Goal: Task Accomplishment & Management: Manage account settings

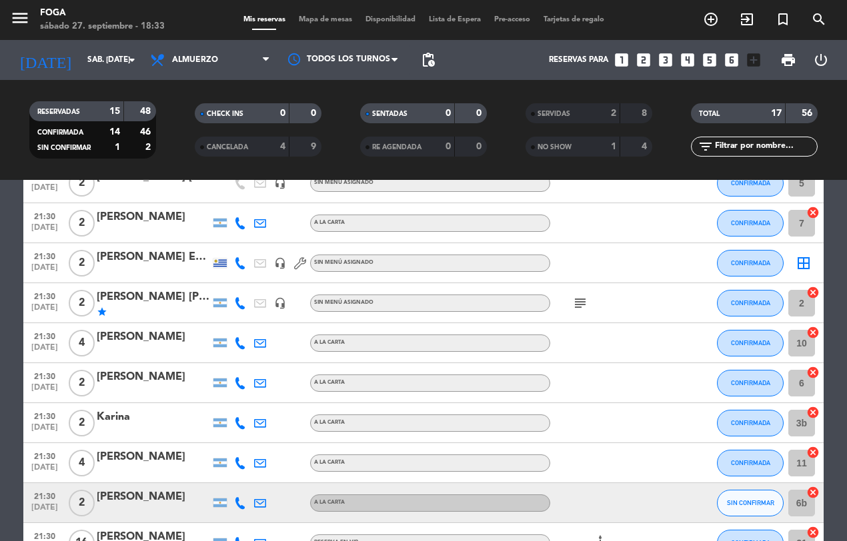
scroll to position [403, 0]
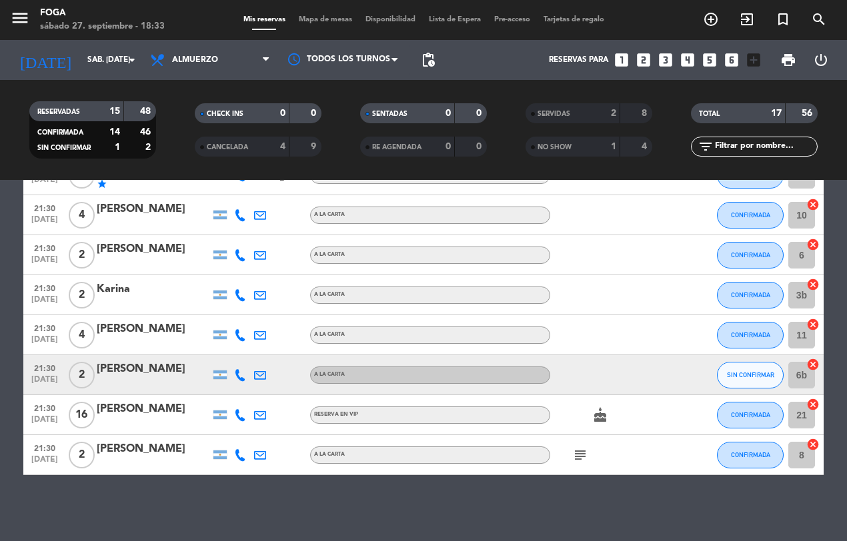
click at [580, 451] on icon "subject" at bounding box center [580, 455] width 16 height 16
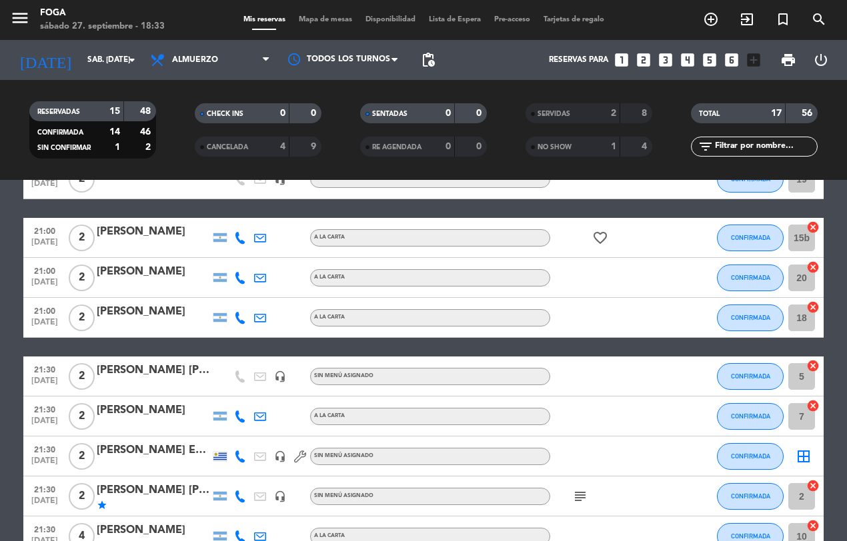
scroll to position [75, 0]
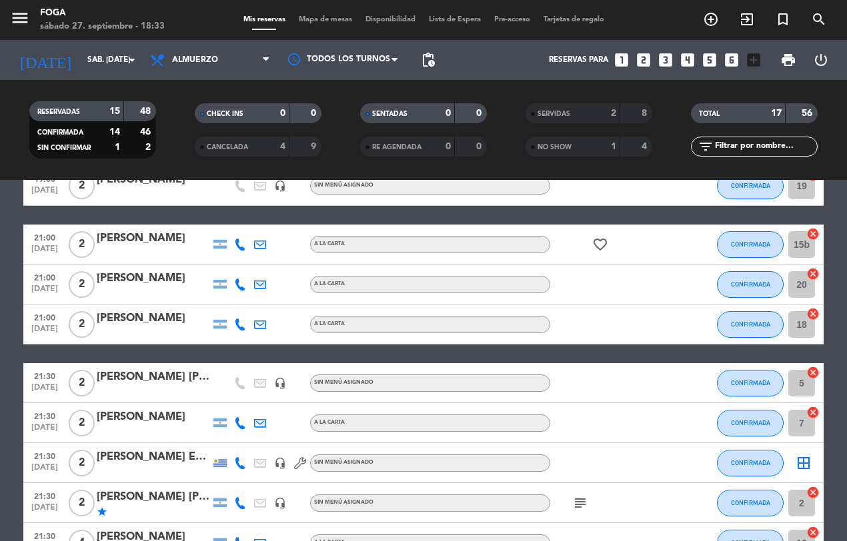
click at [579, 501] on icon "subject" at bounding box center [580, 503] width 16 height 16
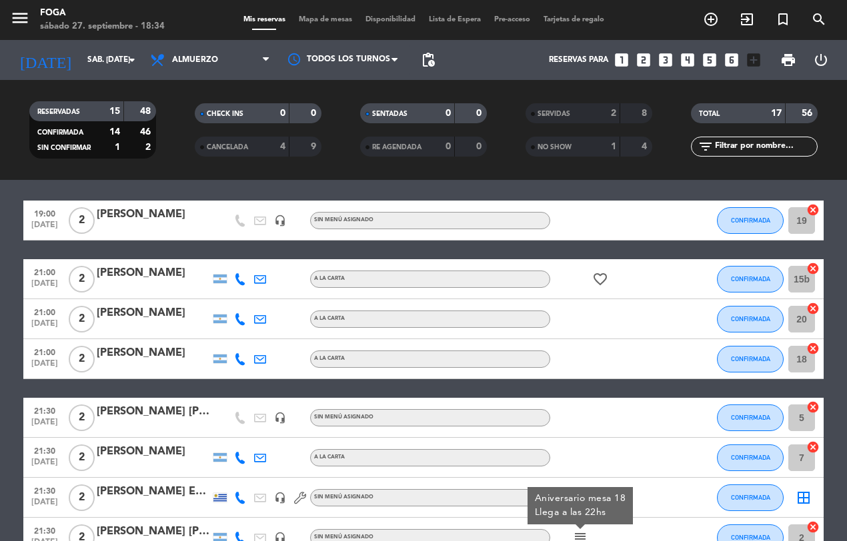
scroll to position [0, 0]
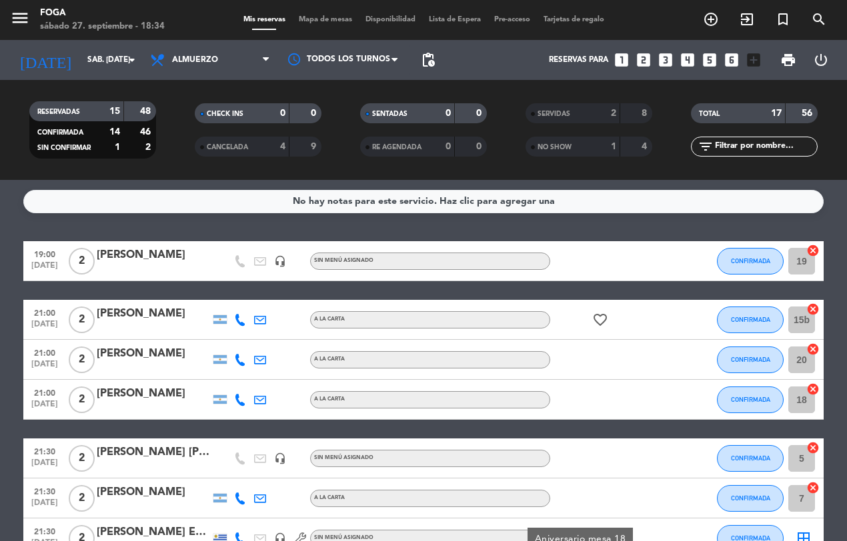
click at [598, 321] on icon "favorite_border" at bounding box center [600, 320] width 16 height 16
click at [301, 22] on span "Mapa de mesas" at bounding box center [325, 19] width 67 height 7
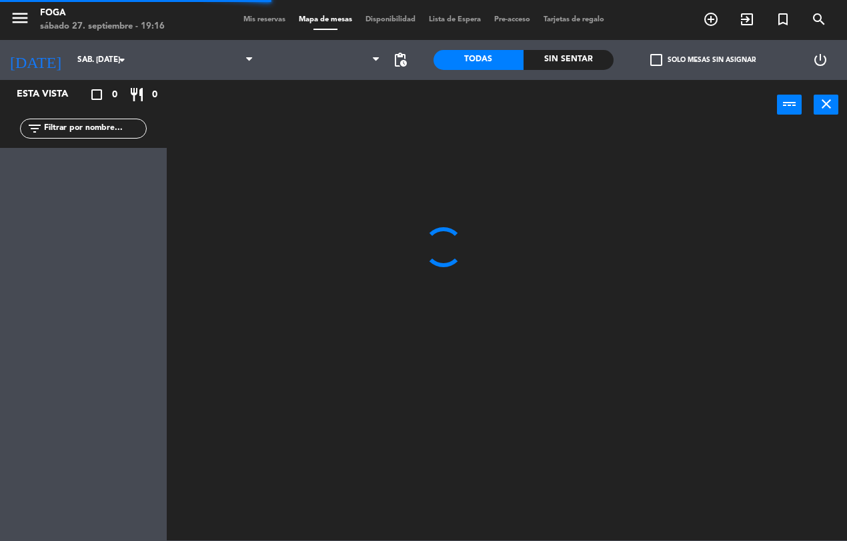
click at [251, 20] on span "Mis reservas" at bounding box center [264, 19] width 55 height 7
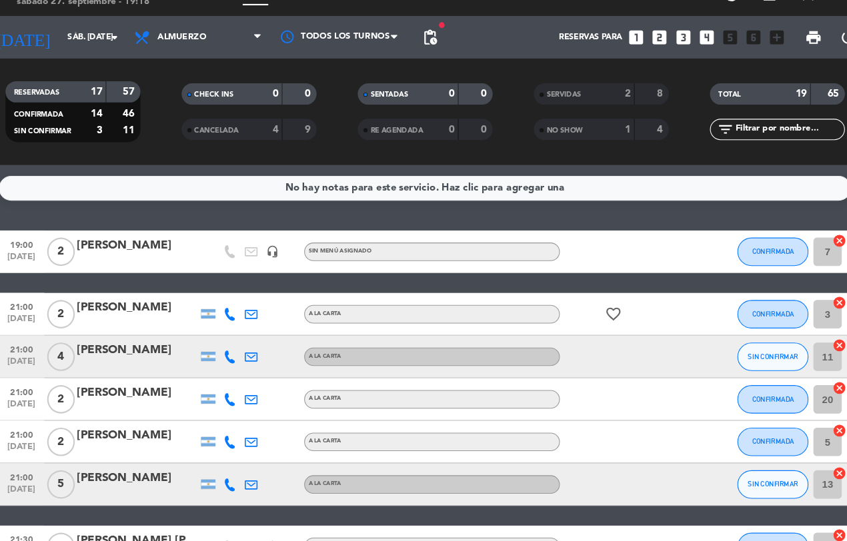
scroll to position [3, 0]
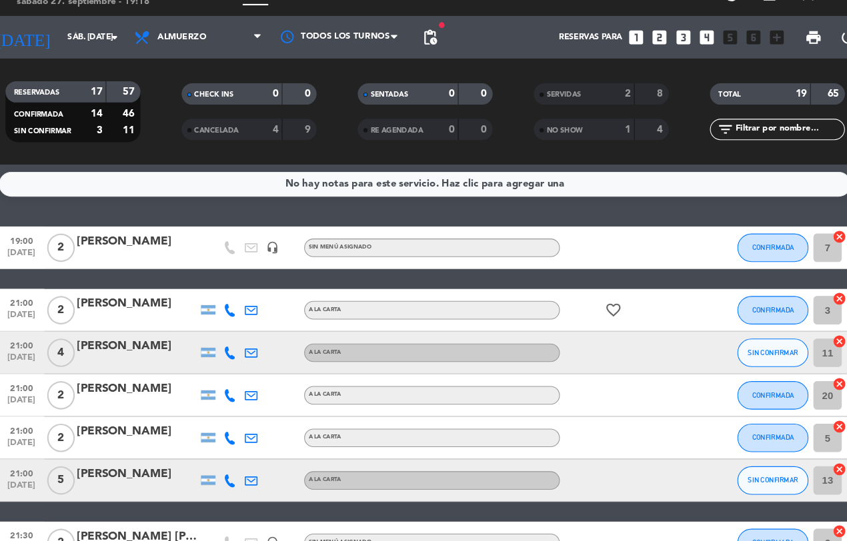
click at [815, 241] on icon "cancel" at bounding box center [812, 247] width 13 height 13
click at [795, 261] on icon "border_all" at bounding box center [803, 258] width 16 height 16
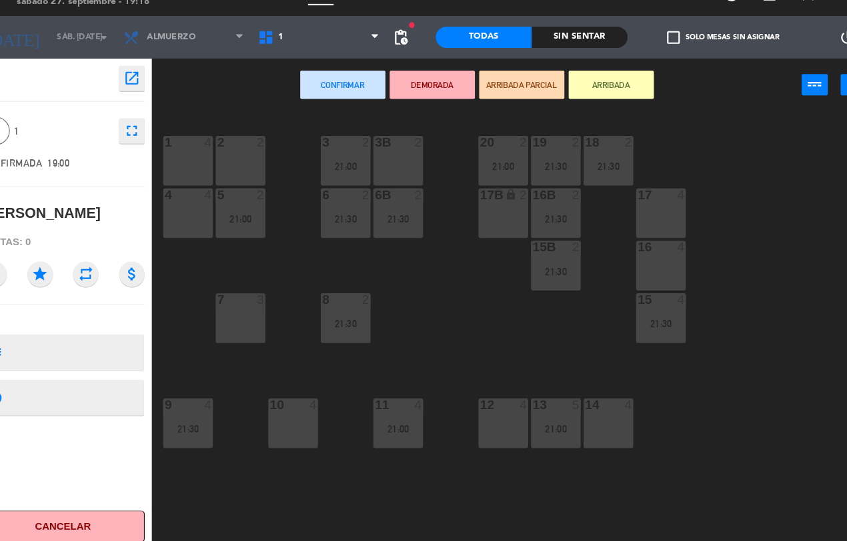
click at [247, 234] on div "21:00" at bounding box center [250, 230] width 47 height 9
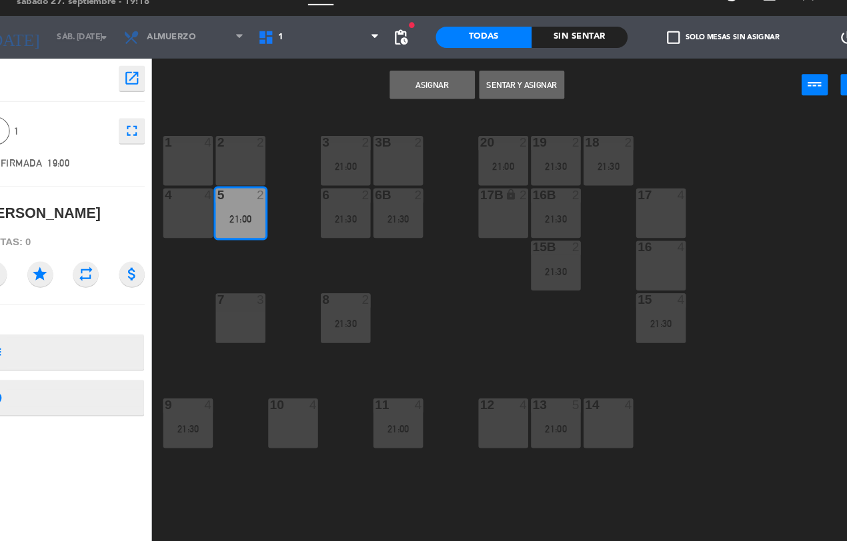
click at [511, 103] on button "Sentar y Asignar" at bounding box center [514, 104] width 80 height 27
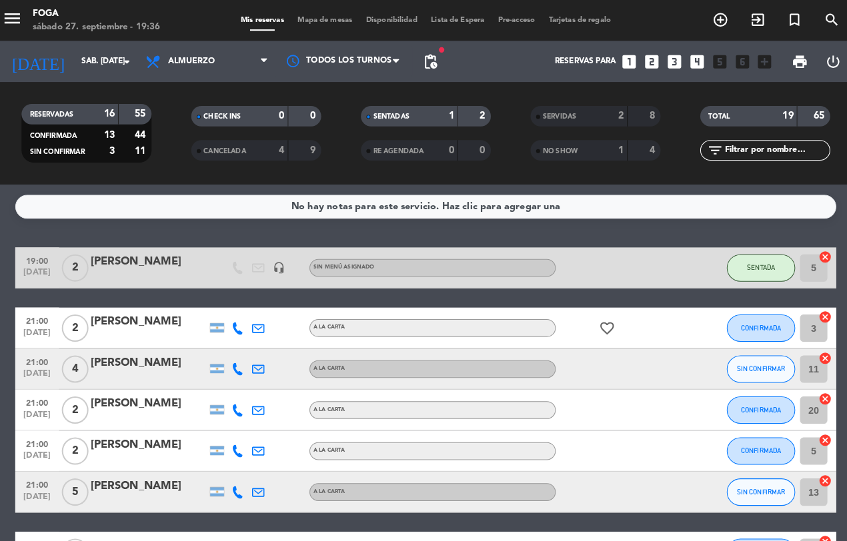
click at [314, 17] on span "Mapa de mesas" at bounding box center [325, 19] width 67 height 7
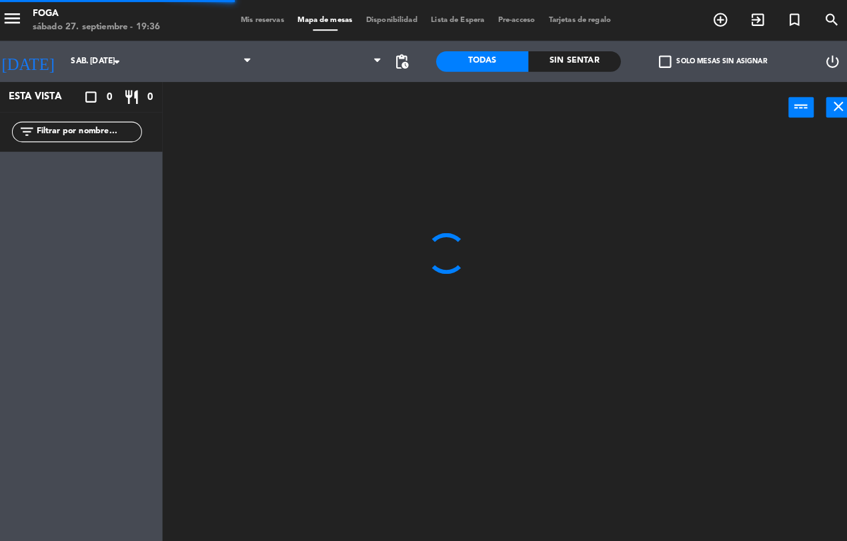
click at [265, 19] on span "Mis reservas" at bounding box center [264, 19] width 55 height 7
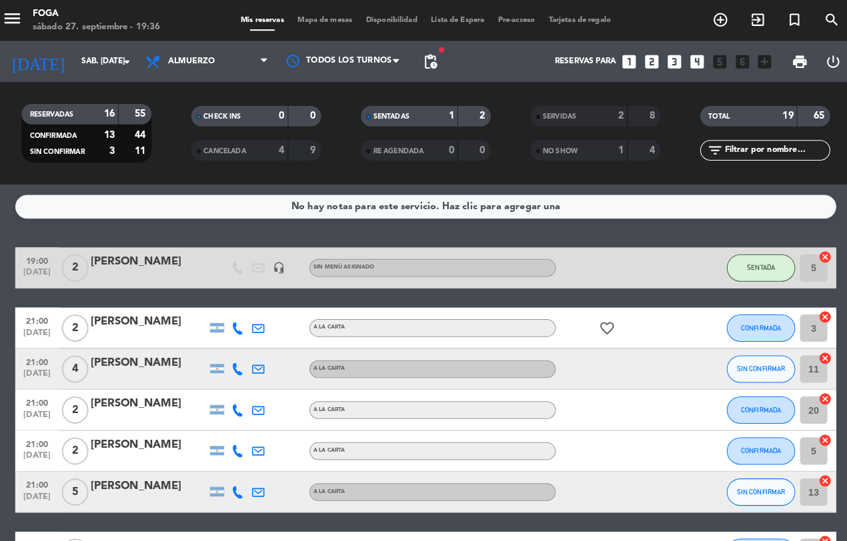
click at [425, 59] on span "pending_actions" at bounding box center [428, 60] width 16 height 16
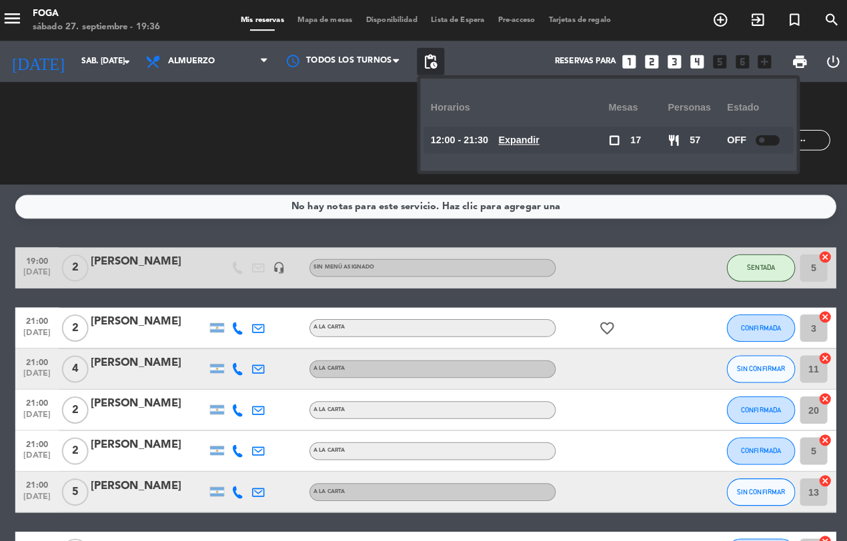
click at [311, 132] on div "CHECK INS 0 0" at bounding box center [257, 129] width 165 height 13
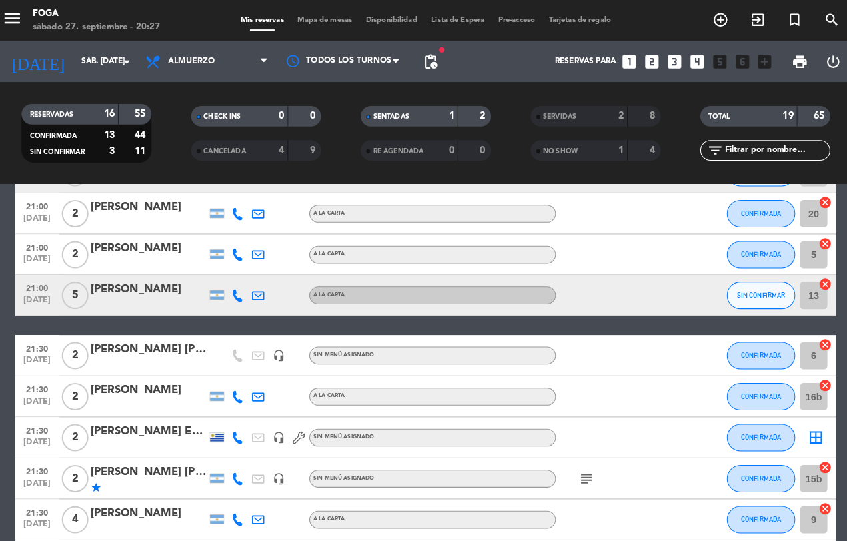
scroll to position [164, 0]
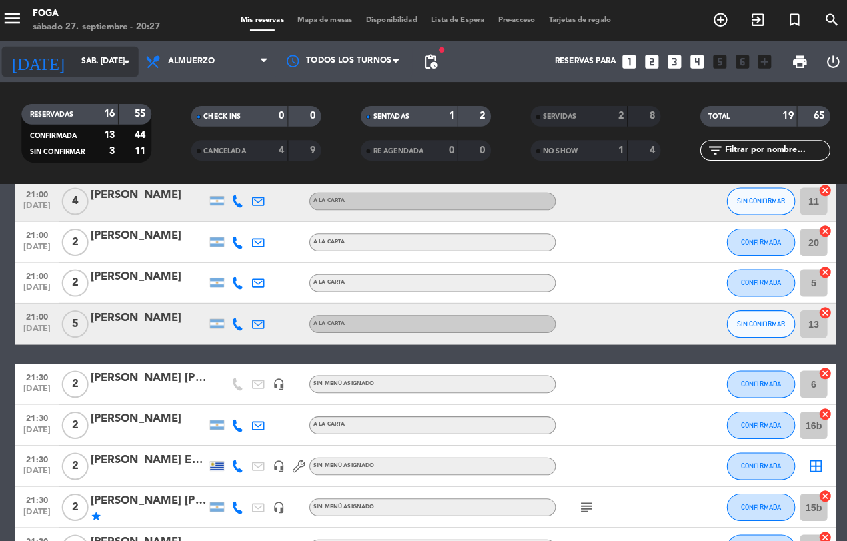
click at [127, 60] on icon "arrow_drop_down" at bounding box center [132, 60] width 16 height 16
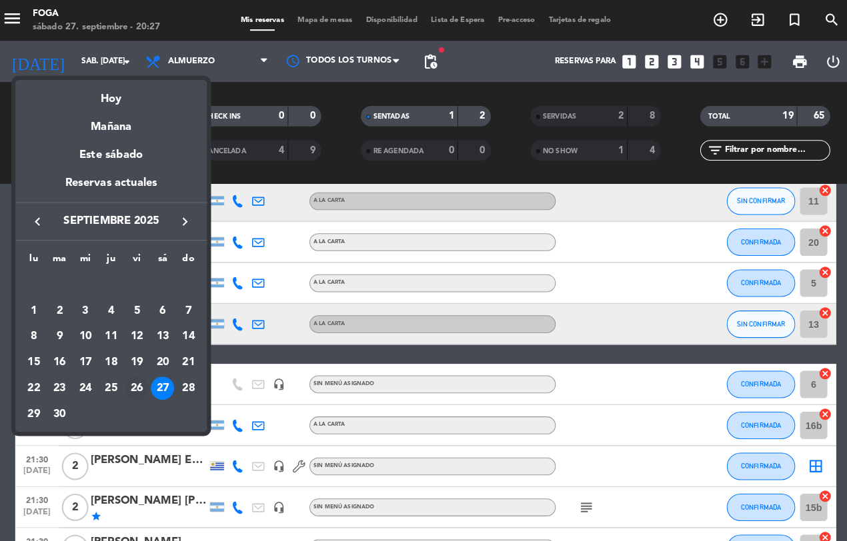
click at [141, 379] on div "26" at bounding box center [142, 378] width 23 height 23
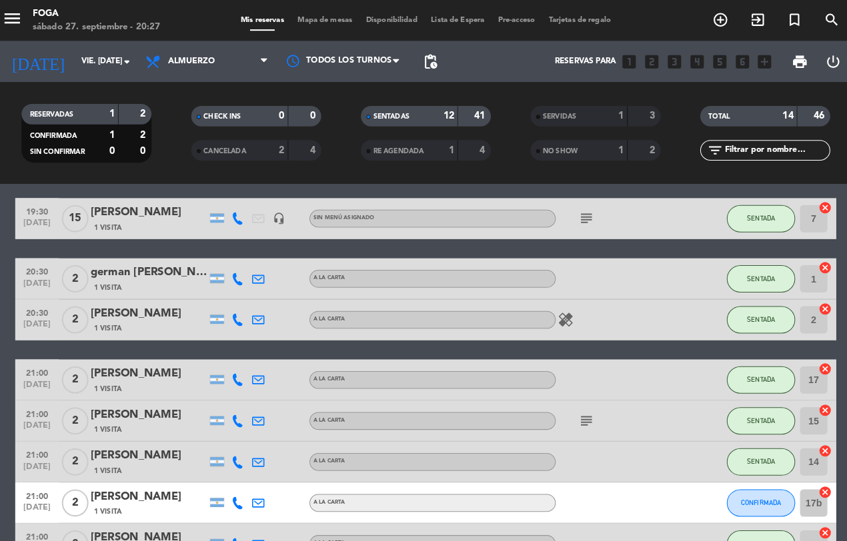
scroll to position [0, 0]
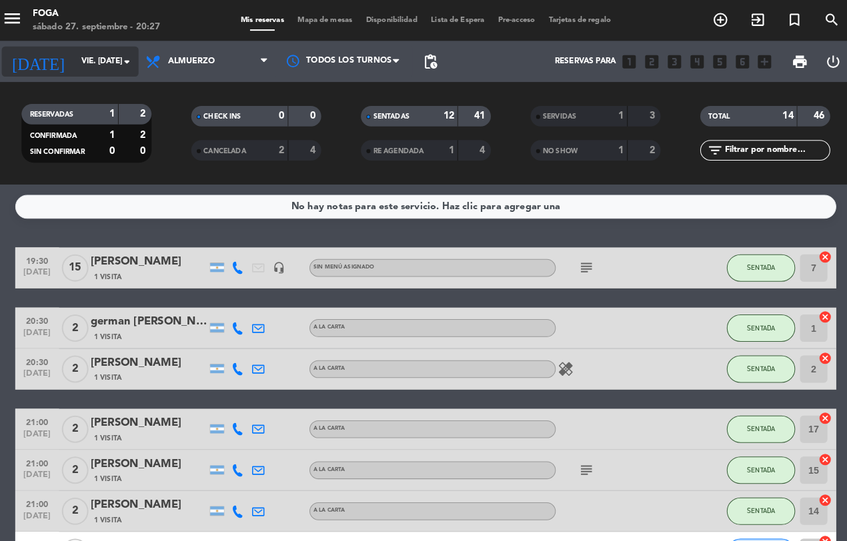
click at [129, 62] on icon "arrow_drop_down" at bounding box center [132, 60] width 16 height 16
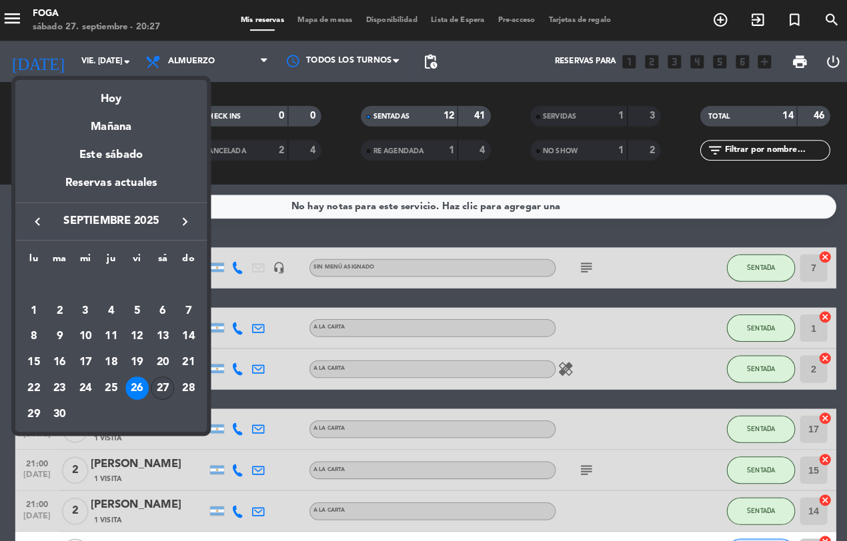
click at [171, 375] on div "27" at bounding box center [166, 378] width 23 height 23
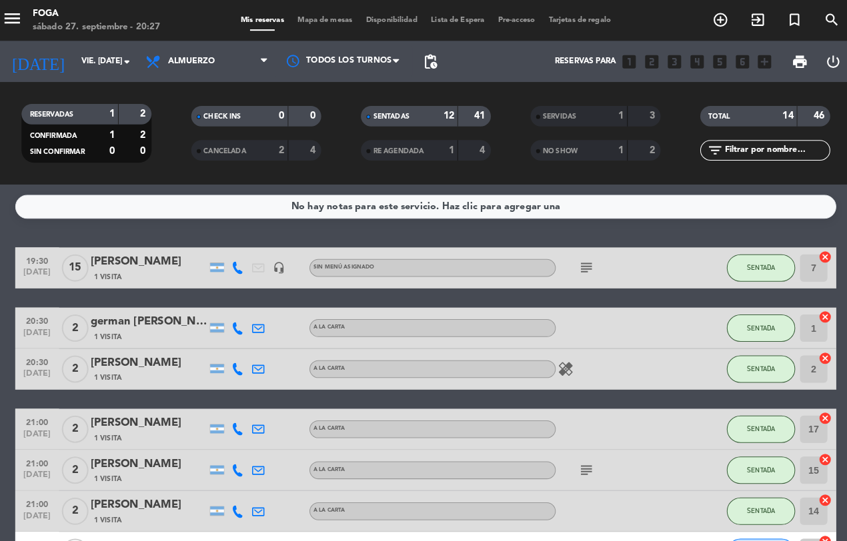
type input "sáb. [DATE]"
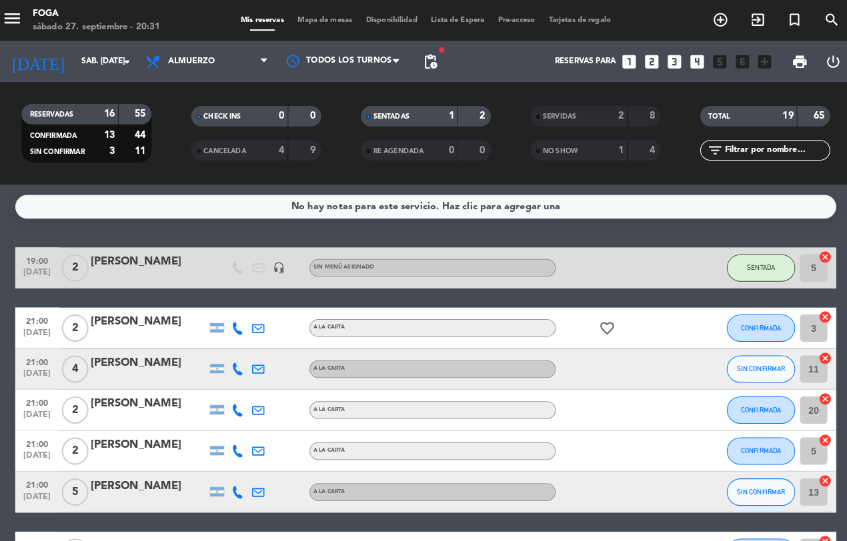
click at [334, 21] on span "Mapa de mesas" at bounding box center [325, 19] width 67 height 7
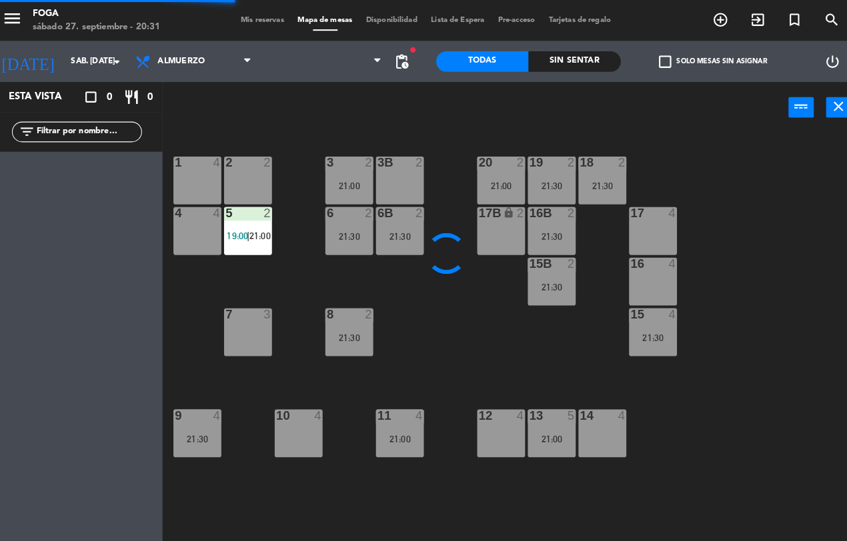
click at [258, 17] on span "Mis reservas" at bounding box center [264, 19] width 55 height 7
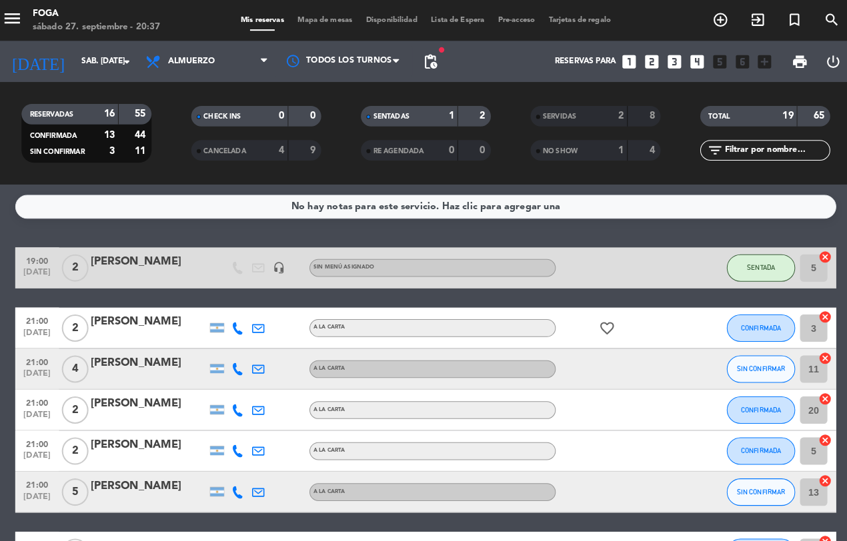
click at [424, 62] on span "pending_actions" at bounding box center [428, 60] width 16 height 16
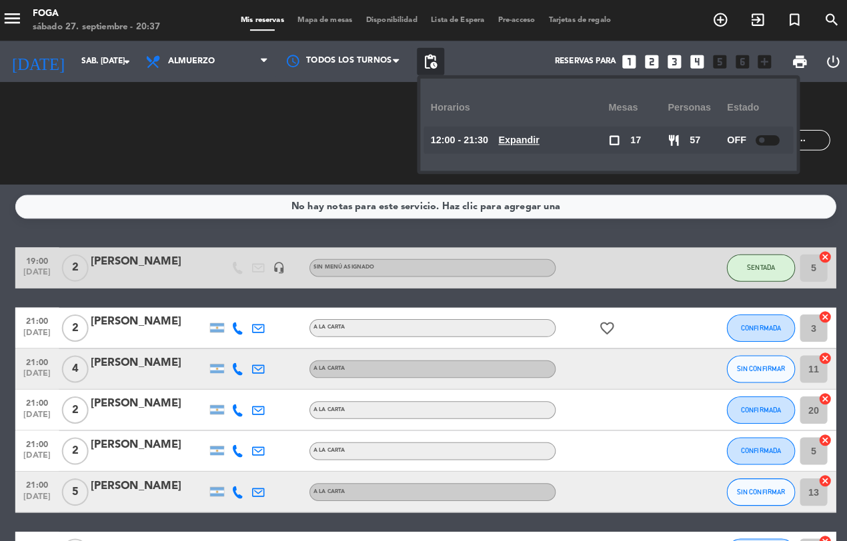
click at [424, 65] on span "pending_actions" at bounding box center [428, 60] width 16 height 16
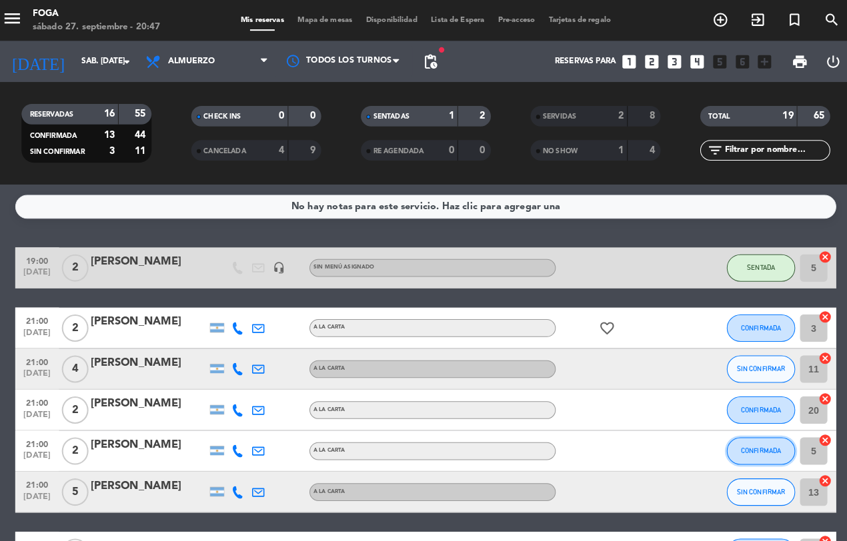
click at [755, 437] on span "CONFIRMADA" at bounding box center [750, 439] width 39 height 7
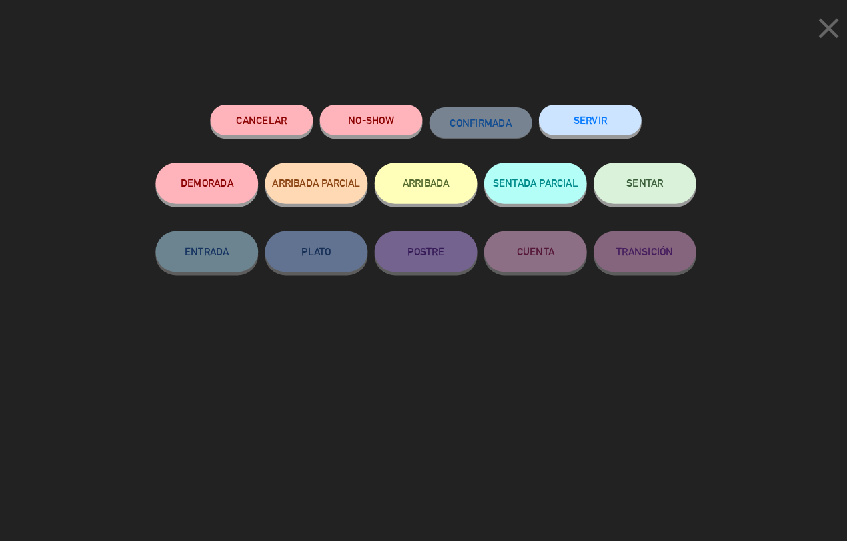
click at [633, 183] on span "SENTAR" at bounding box center [637, 178] width 36 height 11
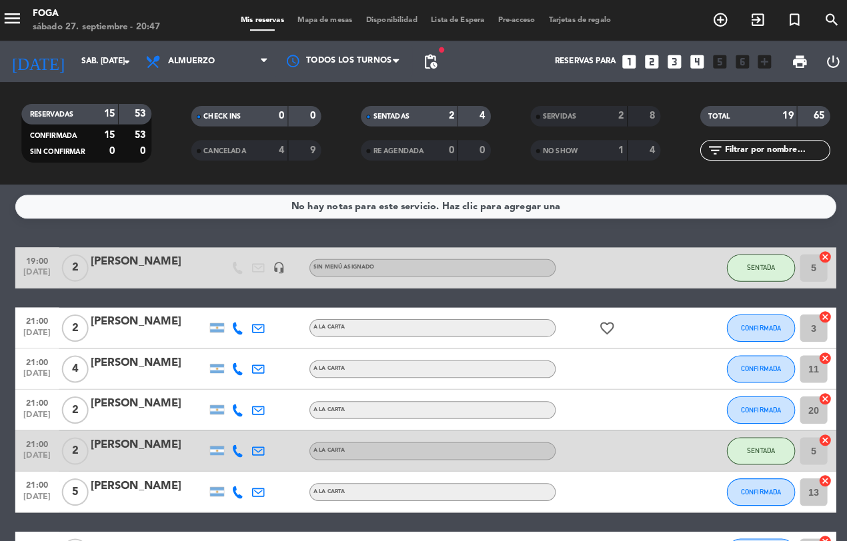
click at [817, 429] on icon "cancel" at bounding box center [812, 429] width 13 height 13
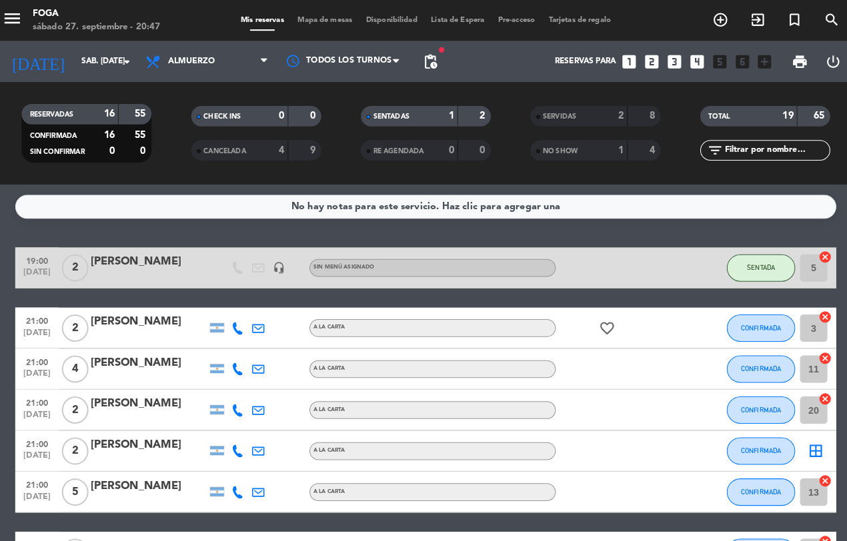
click at [801, 439] on icon "border_all" at bounding box center [803, 440] width 16 height 16
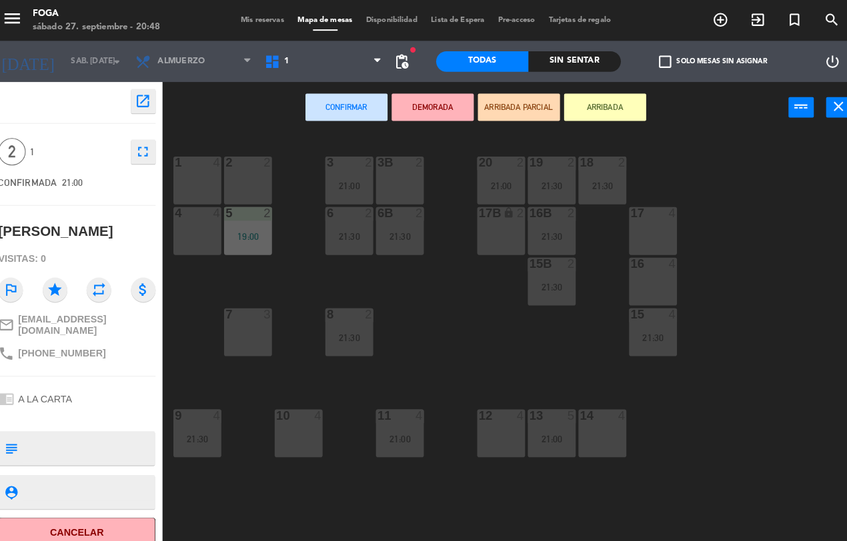
click at [537, 217] on div "16b 2 21:30" at bounding box center [546, 225] width 47 height 47
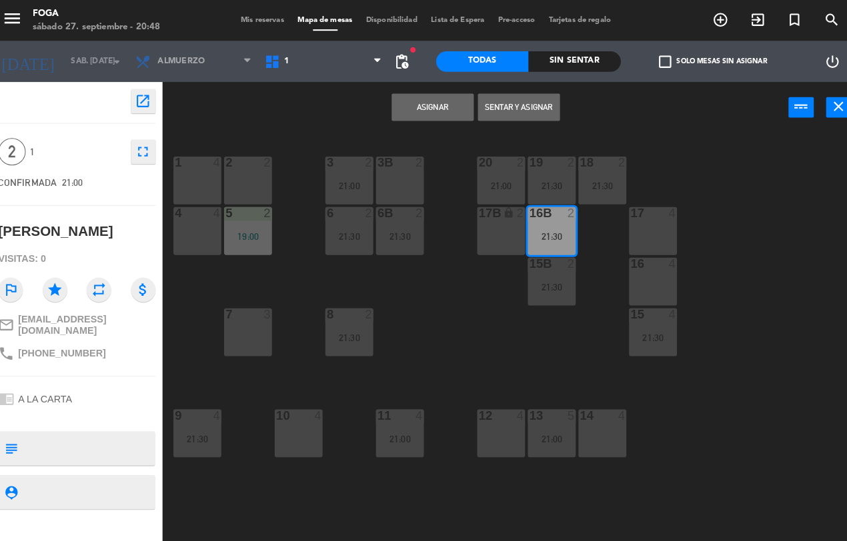
click at [511, 101] on button "Sentar y Asignar" at bounding box center [514, 104] width 80 height 27
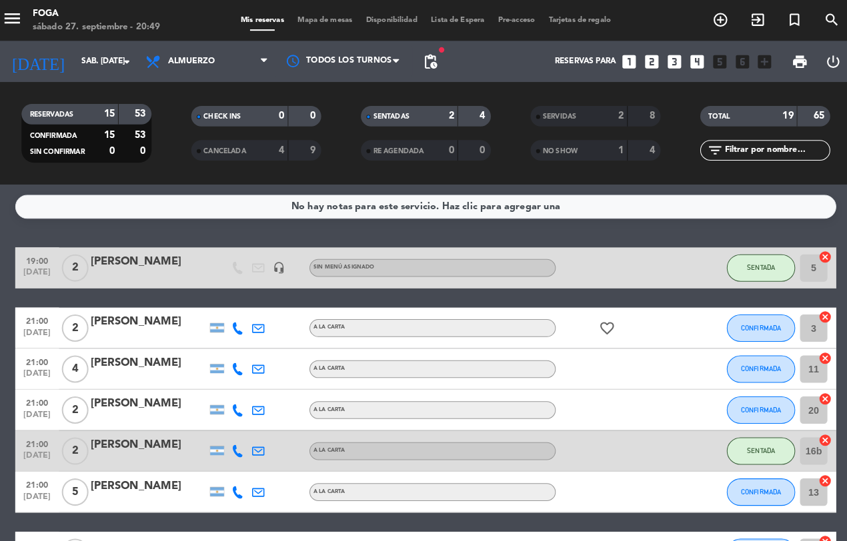
click at [257, 314] on icon at bounding box center [260, 320] width 12 height 12
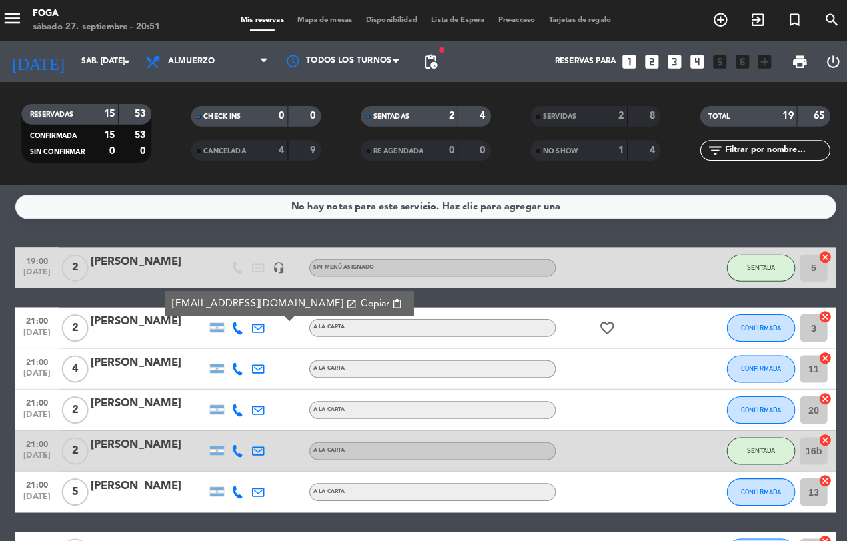
click at [319, 15] on div "Mis reservas Mapa de mesas Disponibilidad Lista de Espera Pre-acceso Tarjetas d…" at bounding box center [424, 20] width 374 height 12
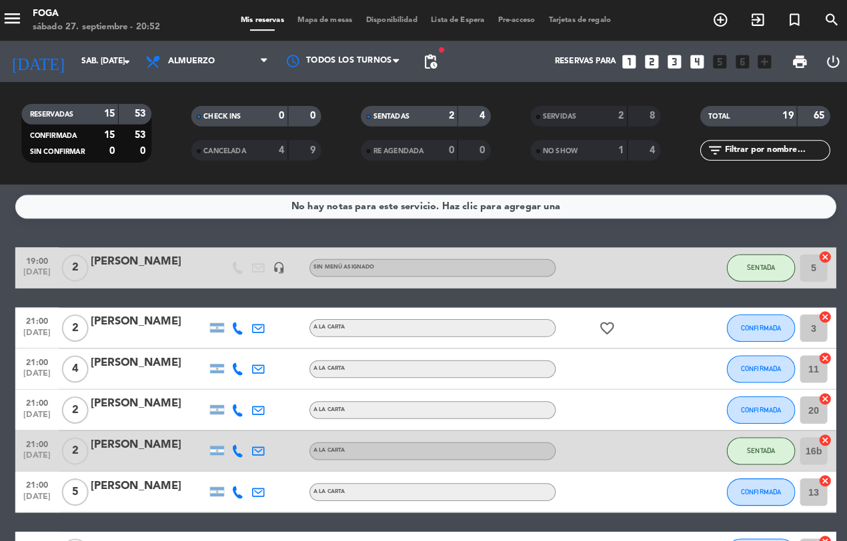
click at [320, 23] on span "Mapa de mesas" at bounding box center [325, 19] width 67 height 7
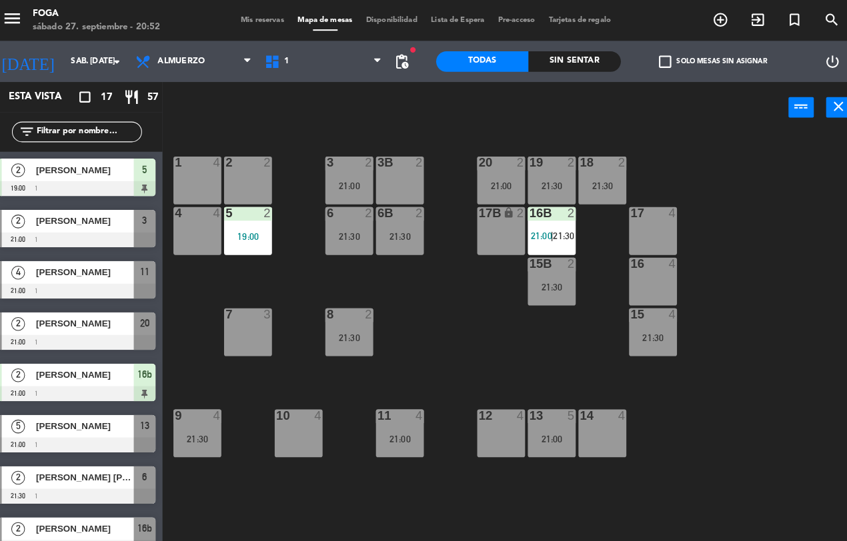
click at [244, 18] on span "Mis reservas" at bounding box center [264, 19] width 55 height 7
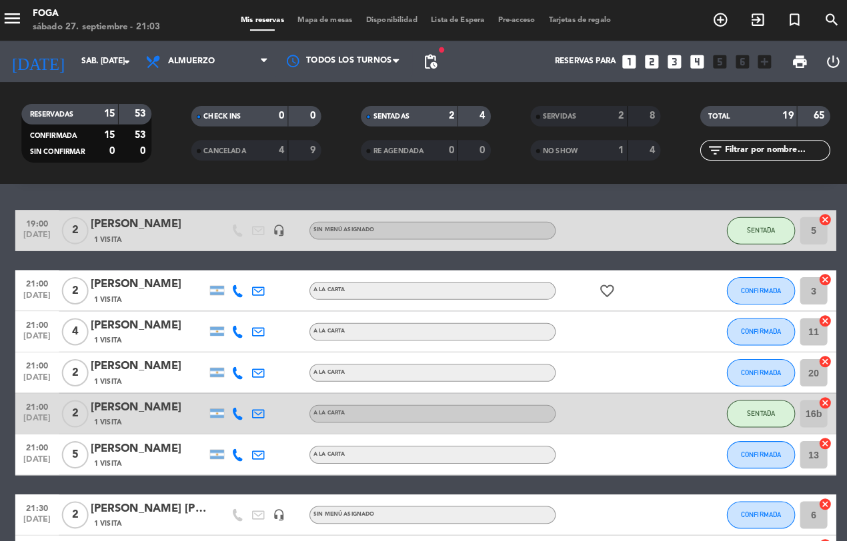
scroll to position [38, 0]
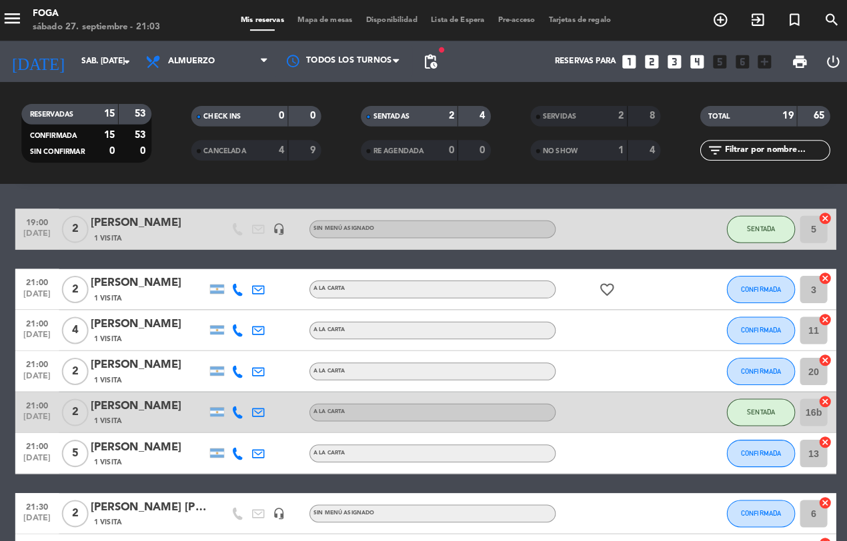
click at [806, 309] on icon "cancel" at bounding box center [812, 311] width 13 height 13
click at [802, 321] on icon "border_all" at bounding box center [803, 322] width 16 height 16
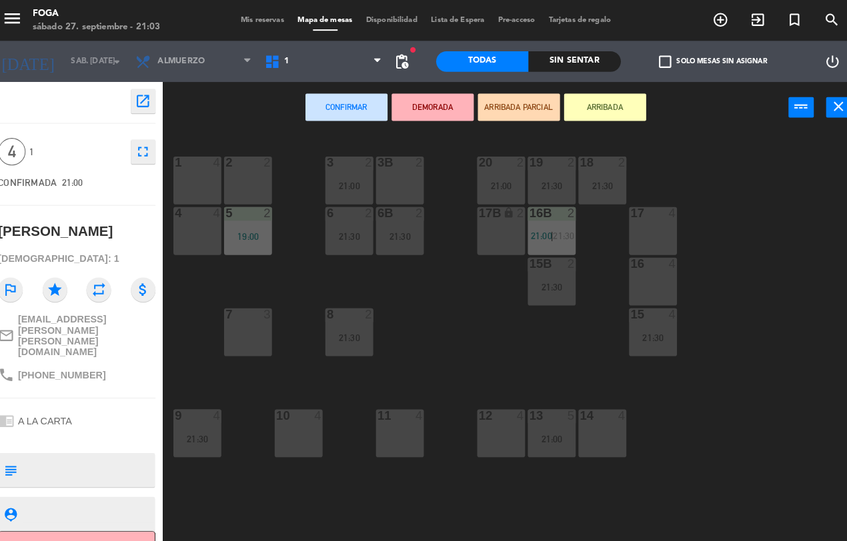
click at [487, 407] on div at bounding box center [497, 405] width 22 height 12
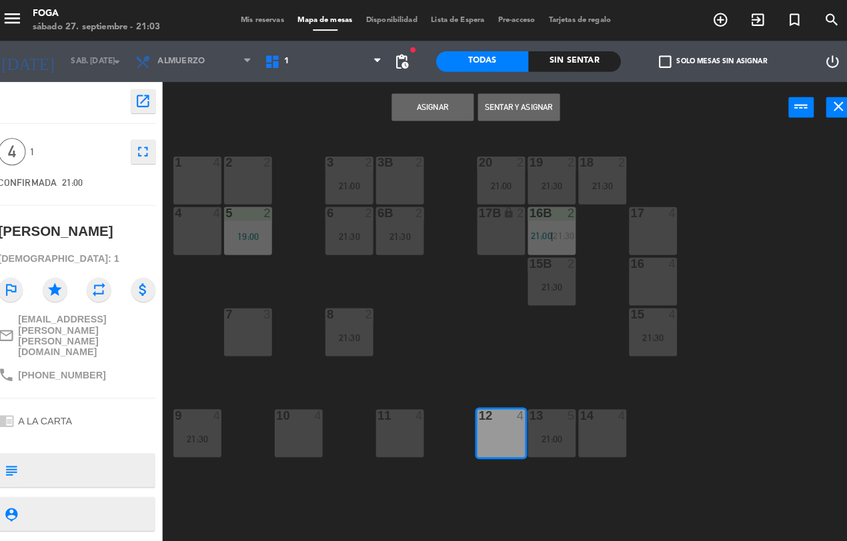
click at [519, 99] on button "Sentar y Asignar" at bounding box center [514, 104] width 80 height 27
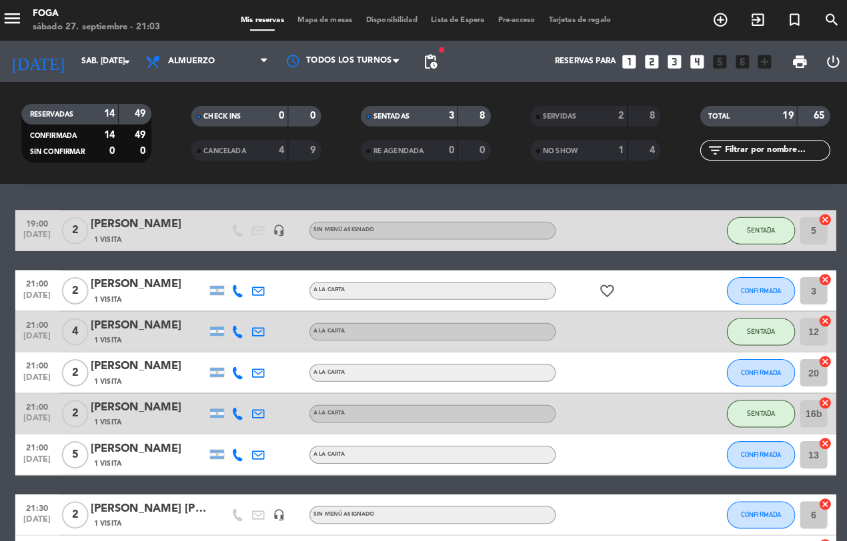
scroll to position [39, 0]
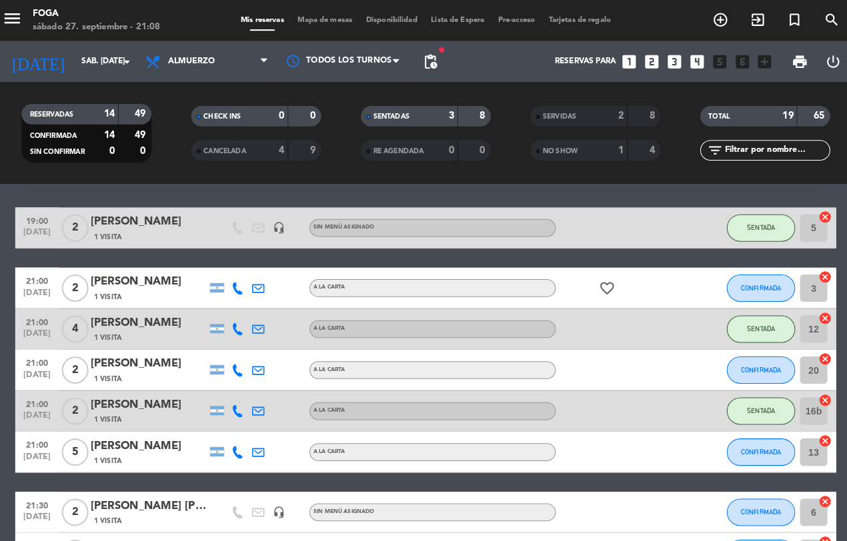
click at [812, 347] on icon "cancel" at bounding box center [812, 350] width 13 height 13
click at [798, 357] on icon "border_all" at bounding box center [803, 361] width 16 height 16
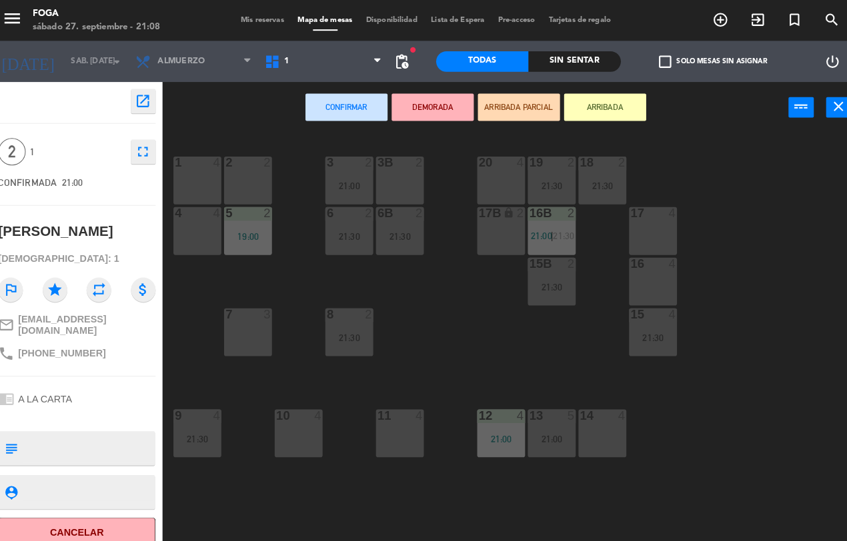
click at [635, 214] on div "17 4" at bounding box center [644, 208] width 47 height 13
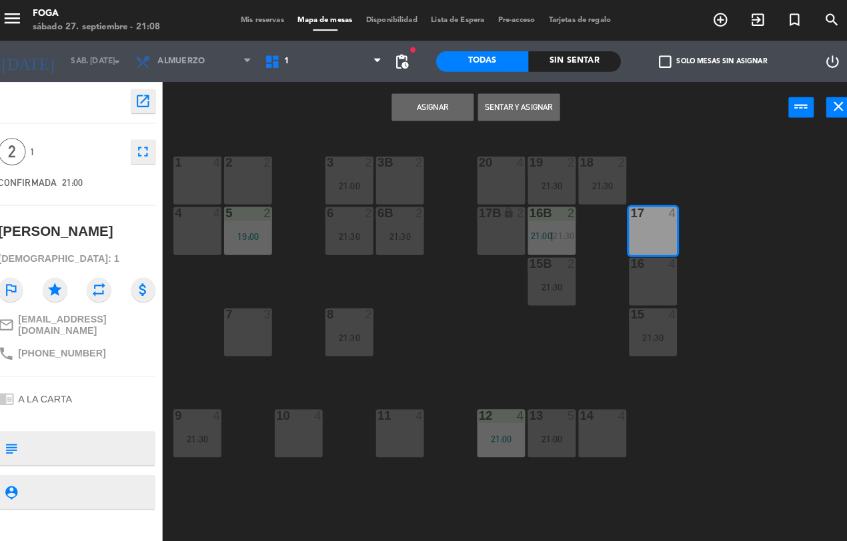
click at [511, 101] on button "Sentar y Asignar" at bounding box center [514, 104] width 80 height 27
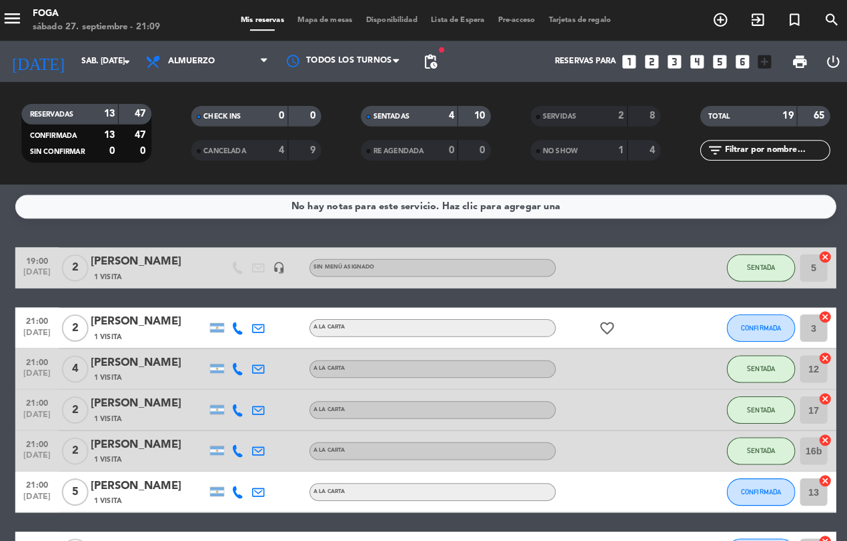
click at [812, 387] on icon "cancel" at bounding box center [812, 389] width 13 height 13
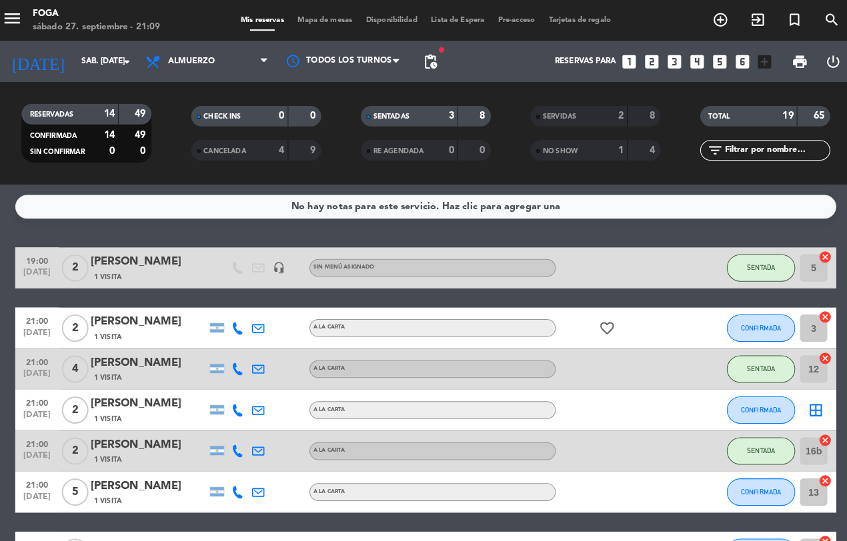
click at [803, 397] on icon "border_all" at bounding box center [803, 400] width 16 height 16
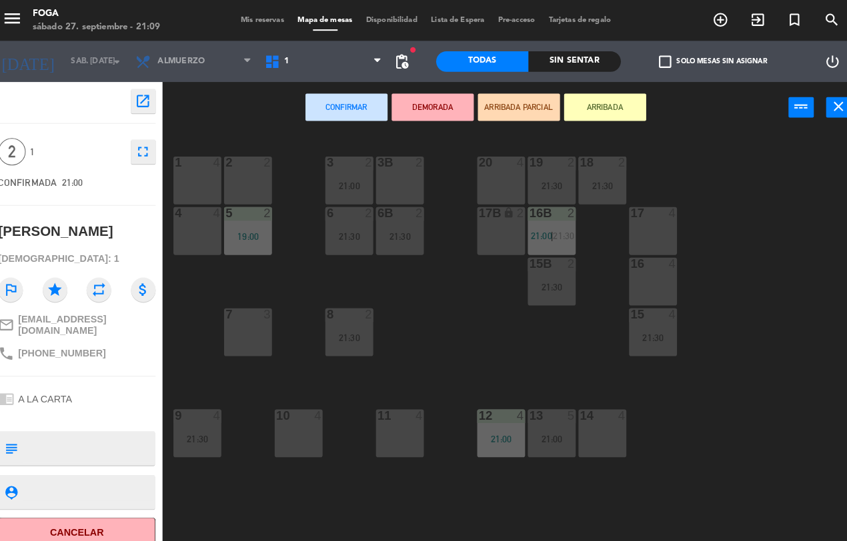
click at [637, 223] on div "17 4" at bounding box center [644, 225] width 47 height 47
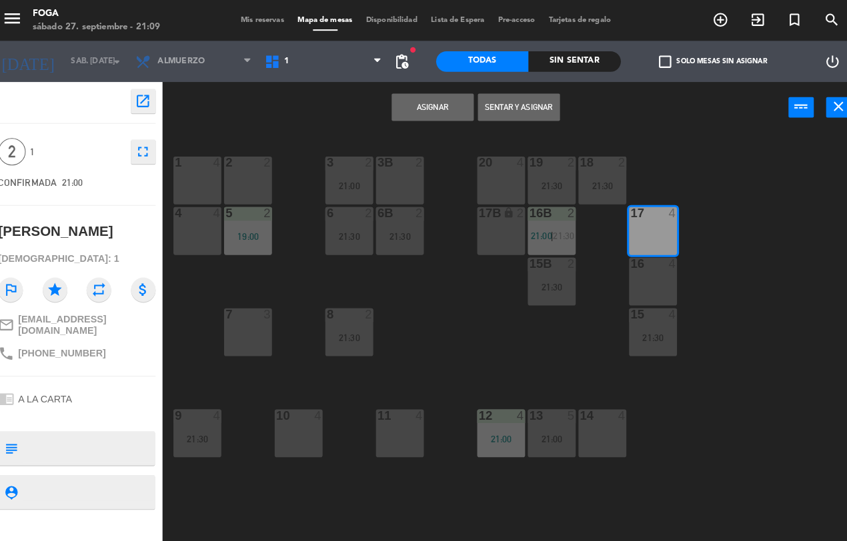
click at [517, 103] on button "Sentar y Asignar" at bounding box center [514, 104] width 80 height 27
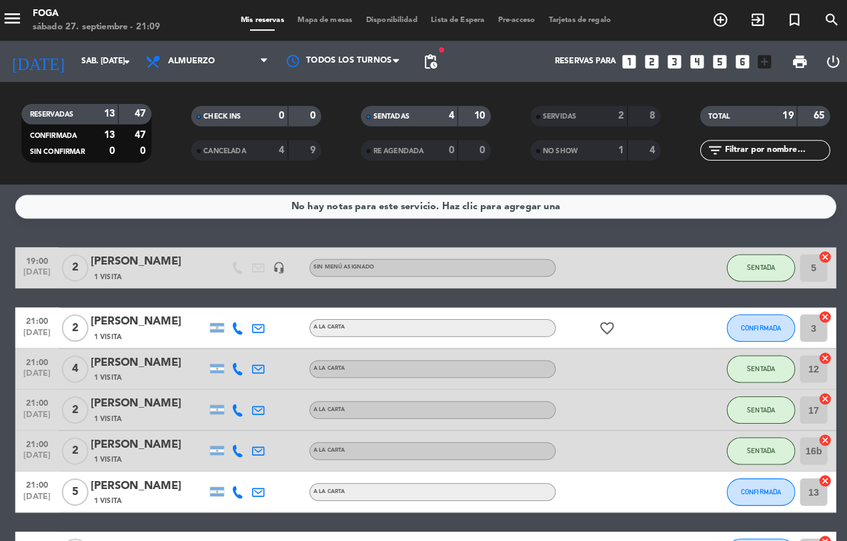
click at [808, 309] on icon "cancel" at bounding box center [812, 309] width 13 height 13
click at [810, 307] on icon "cancel" at bounding box center [812, 309] width 13 height 13
click at [801, 315] on icon "border_all" at bounding box center [803, 320] width 16 height 16
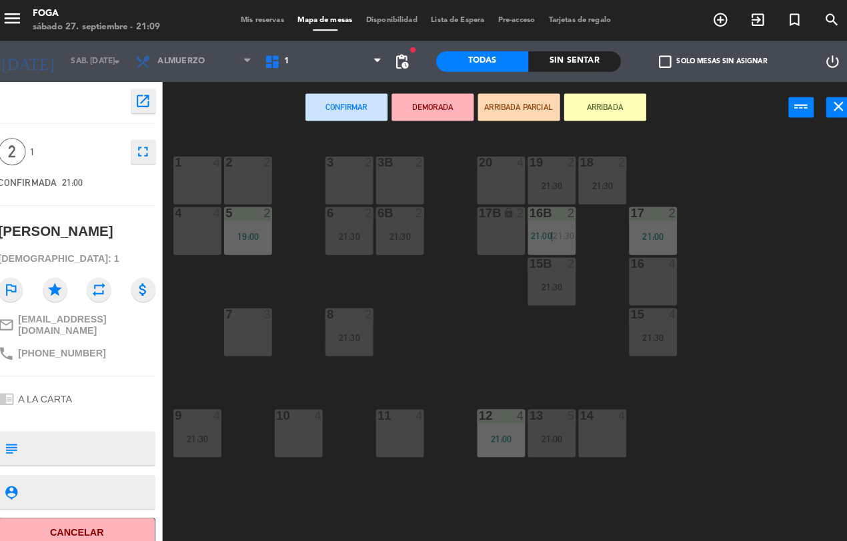
click at [203, 242] on div "4 4" at bounding box center [200, 225] width 47 height 47
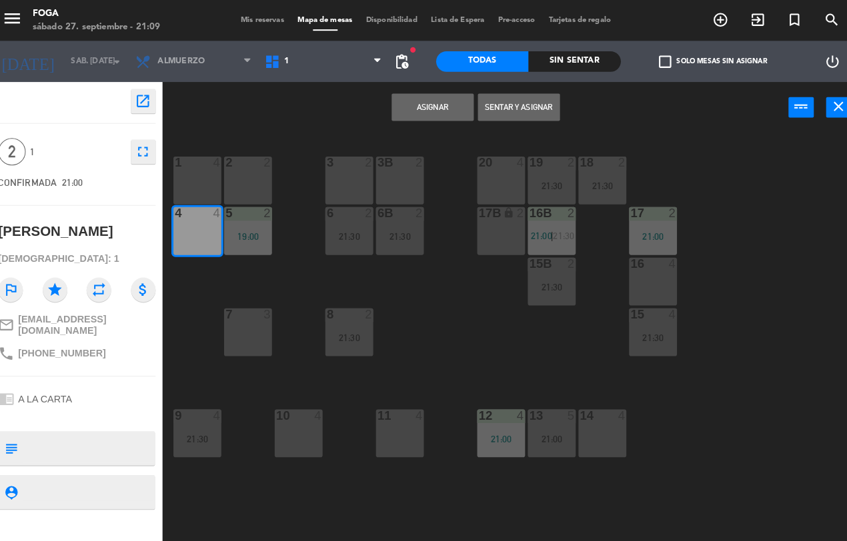
click at [517, 101] on button "Sentar y Asignar" at bounding box center [514, 104] width 80 height 27
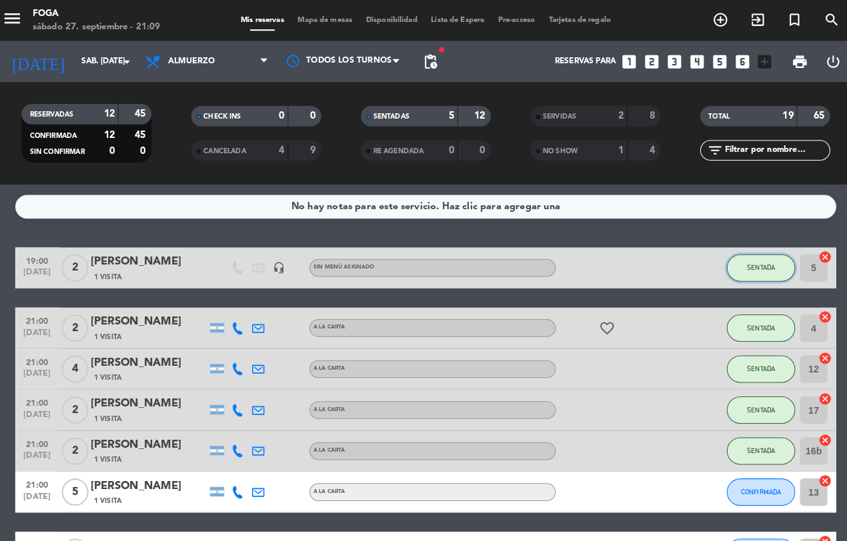
click at [741, 255] on button "SENTADA" at bounding box center [750, 261] width 67 height 27
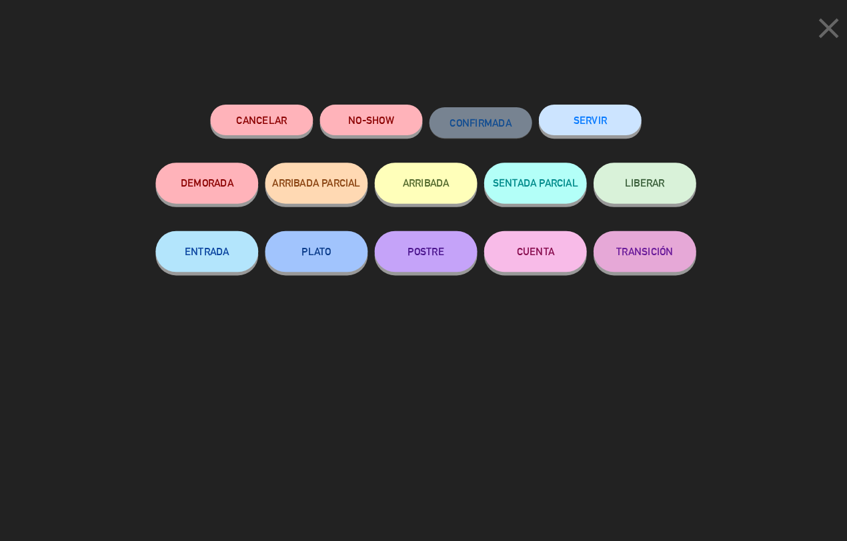
click at [562, 104] on button "SERVIR" at bounding box center [583, 117] width 100 height 30
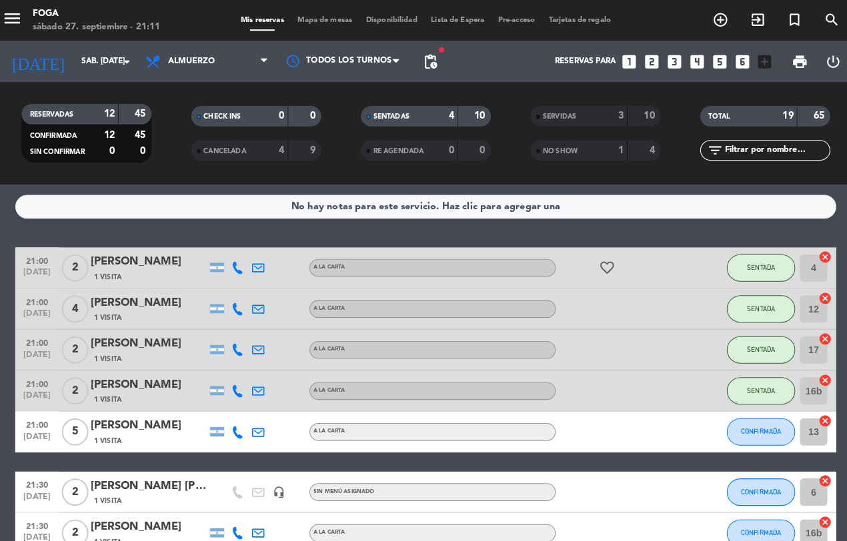
click at [819, 410] on icon "cancel" at bounding box center [812, 410] width 13 height 13
click at [801, 422] on icon "border_all" at bounding box center [803, 421] width 16 height 16
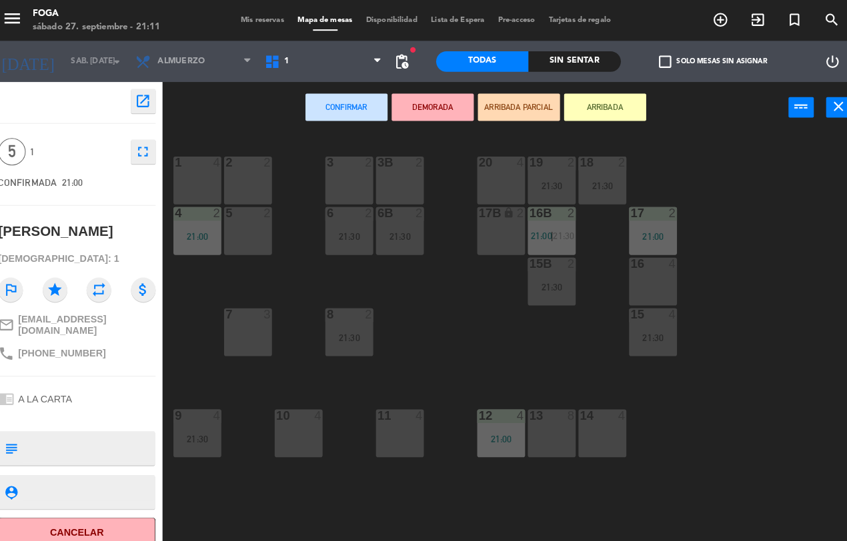
click at [543, 167] on div "19 2 21:30" at bounding box center [546, 176] width 47 height 47
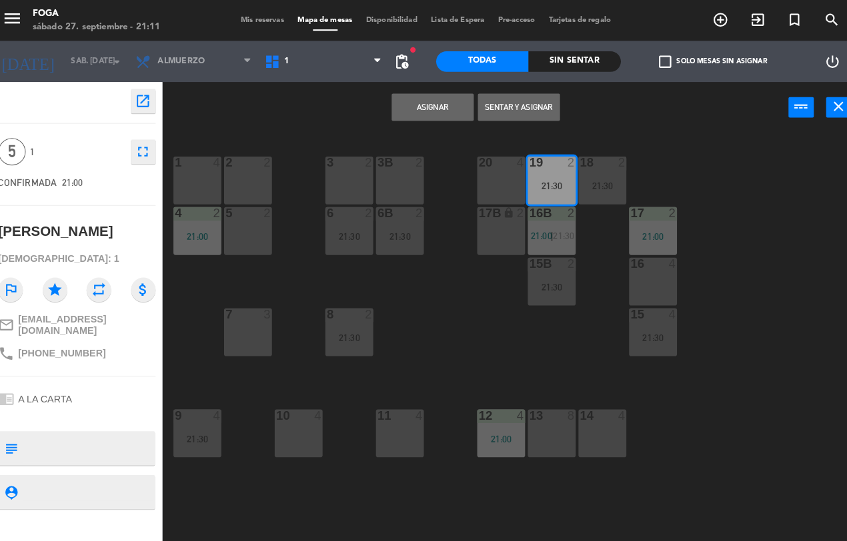
click at [509, 104] on button "Sentar y Asignar" at bounding box center [514, 104] width 80 height 27
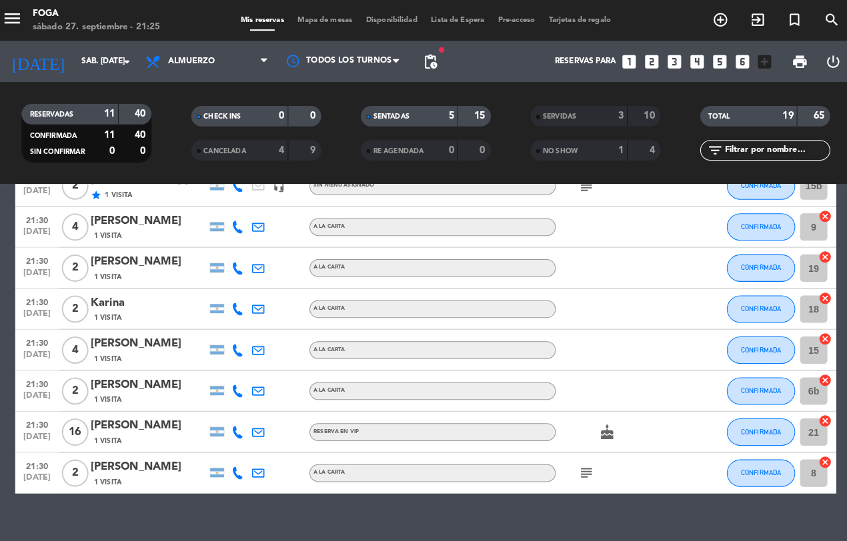
scroll to position [425, 0]
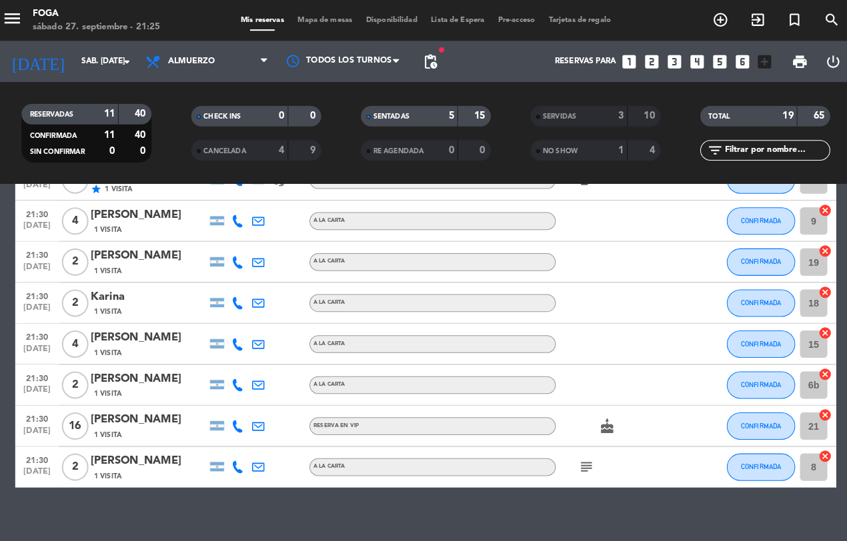
click at [809, 360] on icon "cancel" at bounding box center [812, 364] width 13 height 13
click at [798, 373] on icon "border_all" at bounding box center [803, 375] width 16 height 16
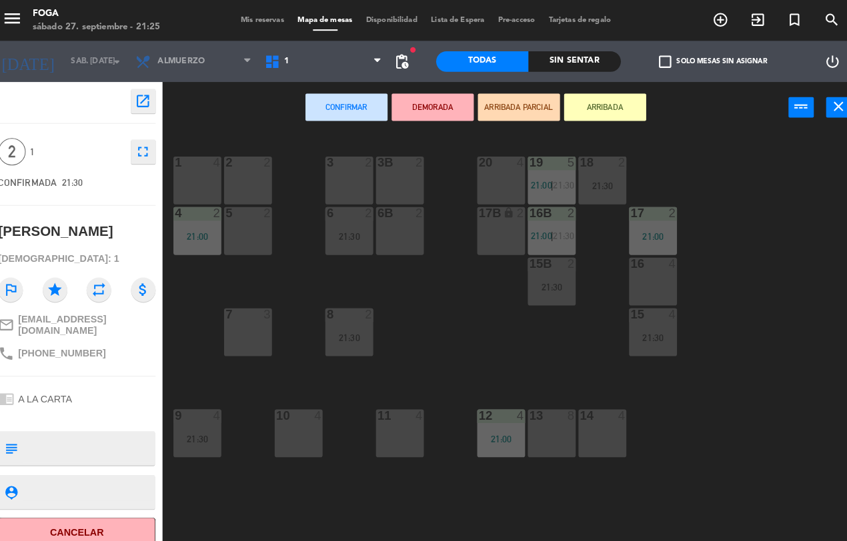
click at [635, 261] on div at bounding box center [645, 257] width 22 height 12
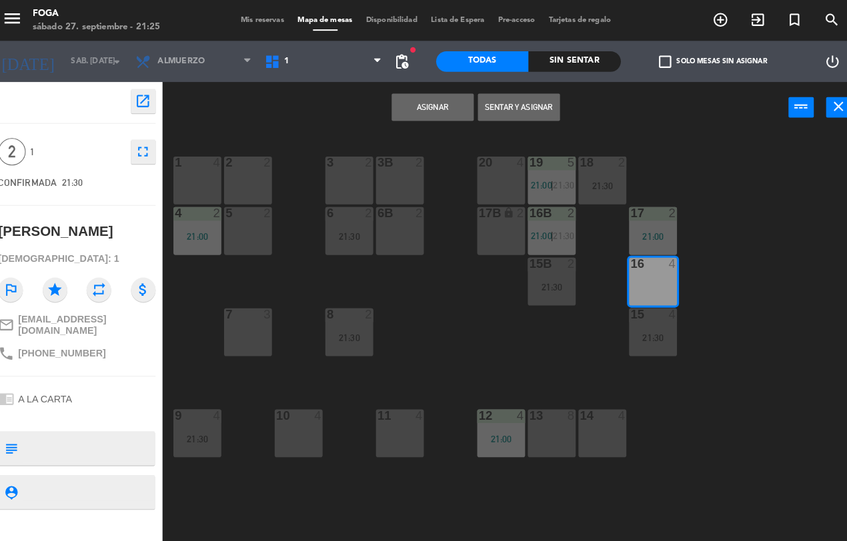
click at [514, 103] on button "Sentar y Asignar" at bounding box center [514, 104] width 80 height 27
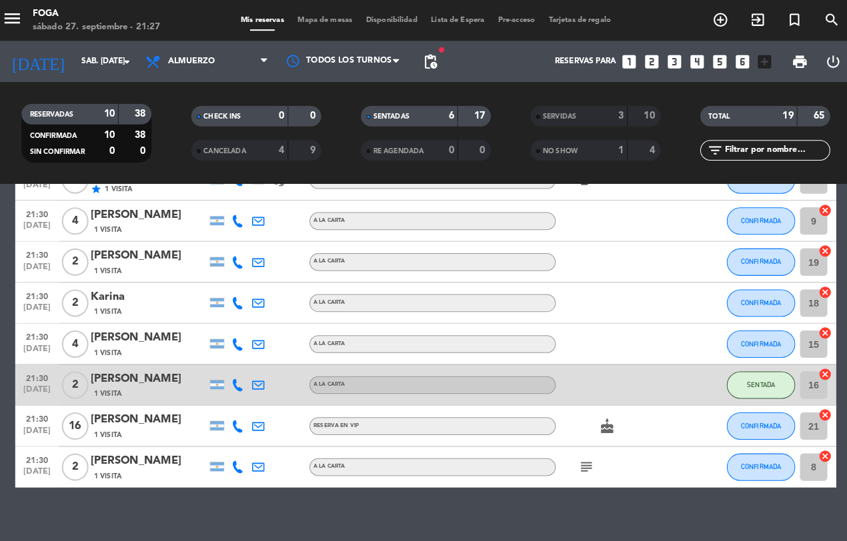
scroll to position [424, 0]
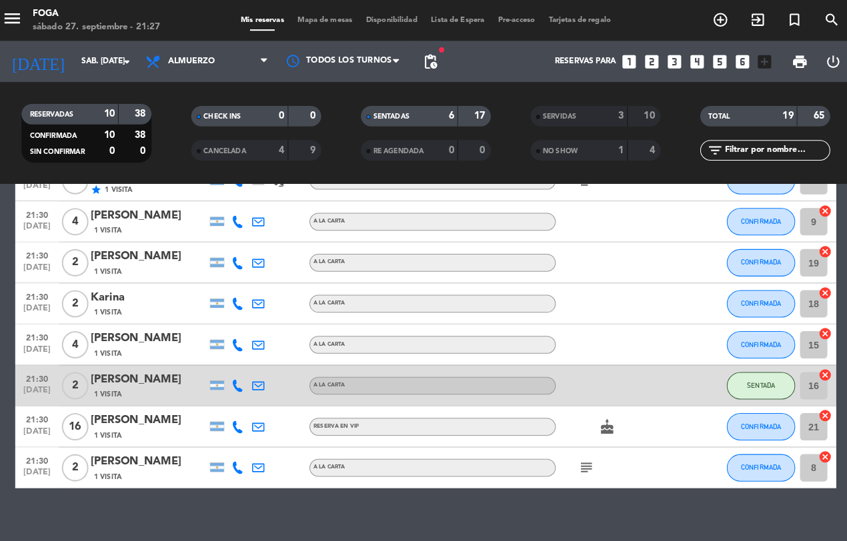
click at [812, 444] on icon "cancel" at bounding box center [812, 445] width 13 height 13
click at [800, 455] on icon "border_all" at bounding box center [803, 456] width 16 height 16
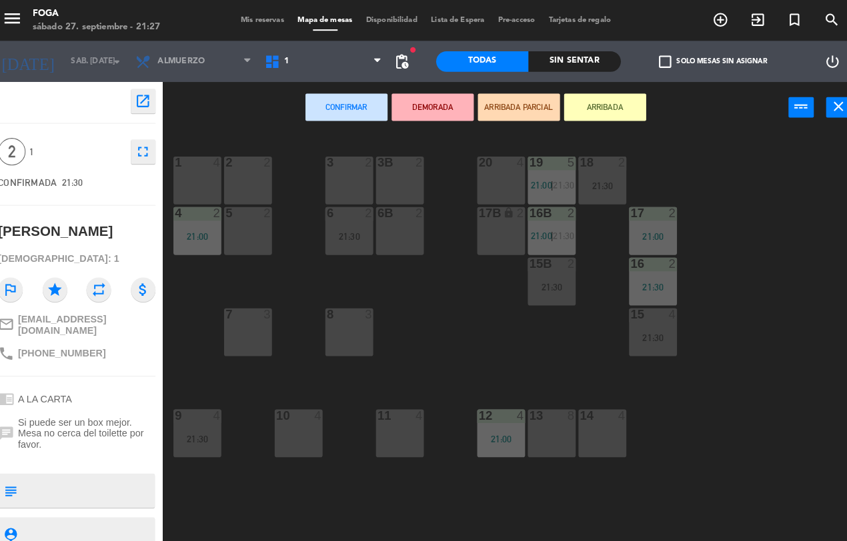
click at [199, 184] on div "1 4" at bounding box center [200, 176] width 47 height 47
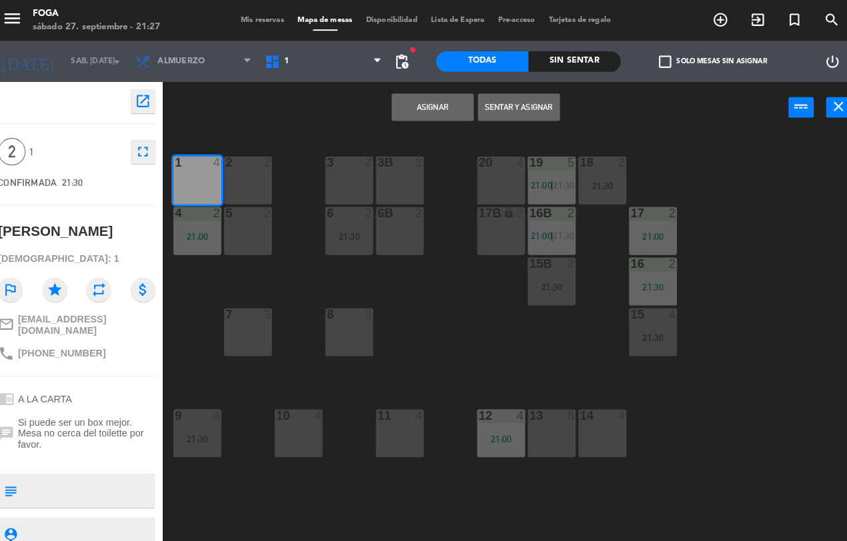
click at [518, 104] on button "Sentar y Asignar" at bounding box center [514, 104] width 80 height 27
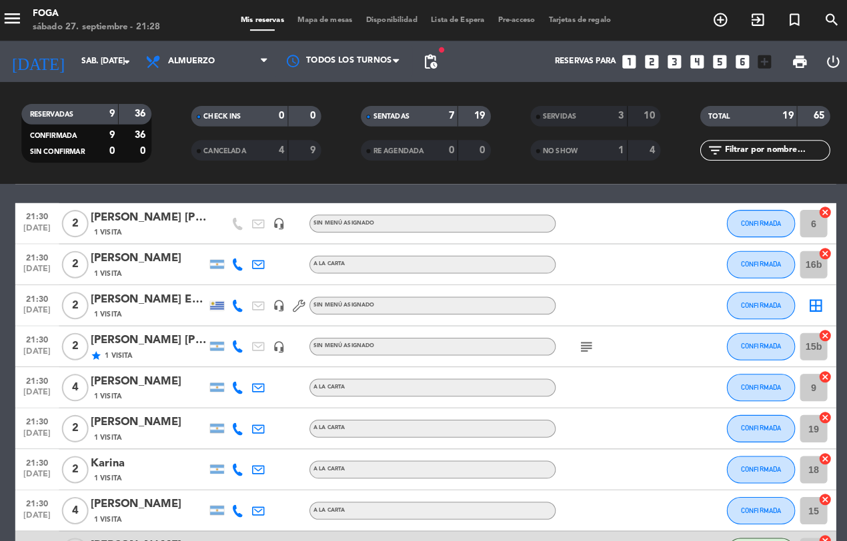
scroll to position [263, 0]
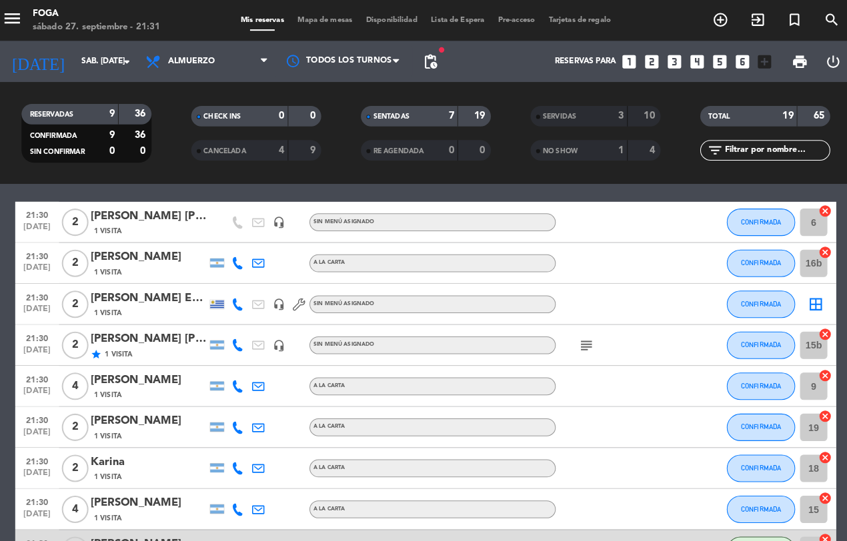
click at [818, 205] on icon "cancel" at bounding box center [812, 205] width 13 height 13
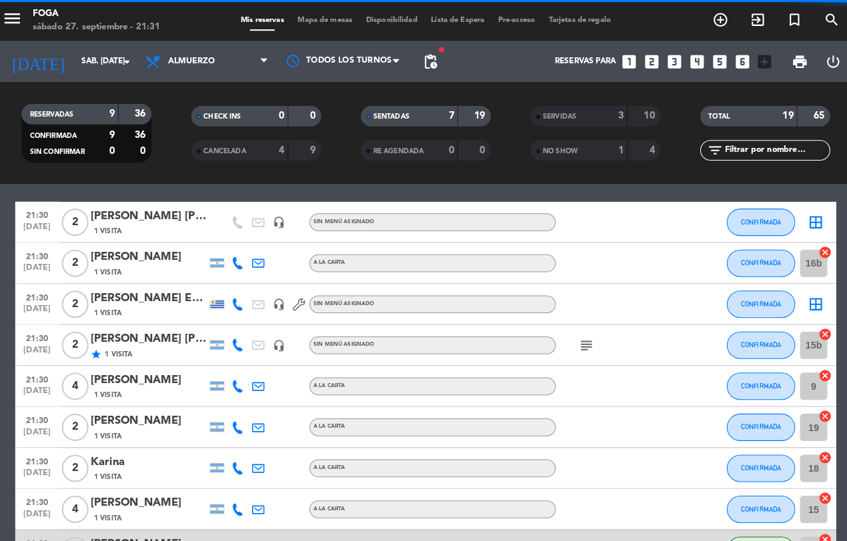
click at [798, 218] on icon "border_all" at bounding box center [803, 217] width 16 height 16
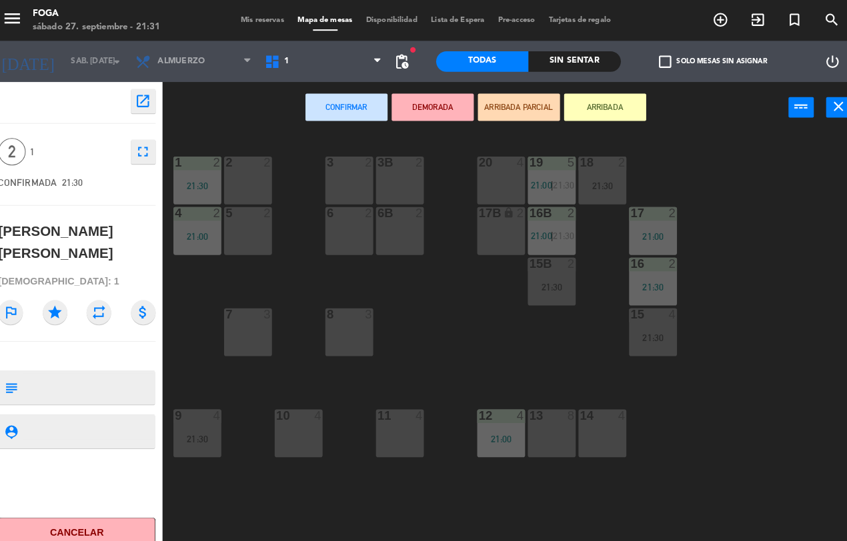
click at [295, 433] on div "10 4" at bounding box center [299, 422] width 47 height 47
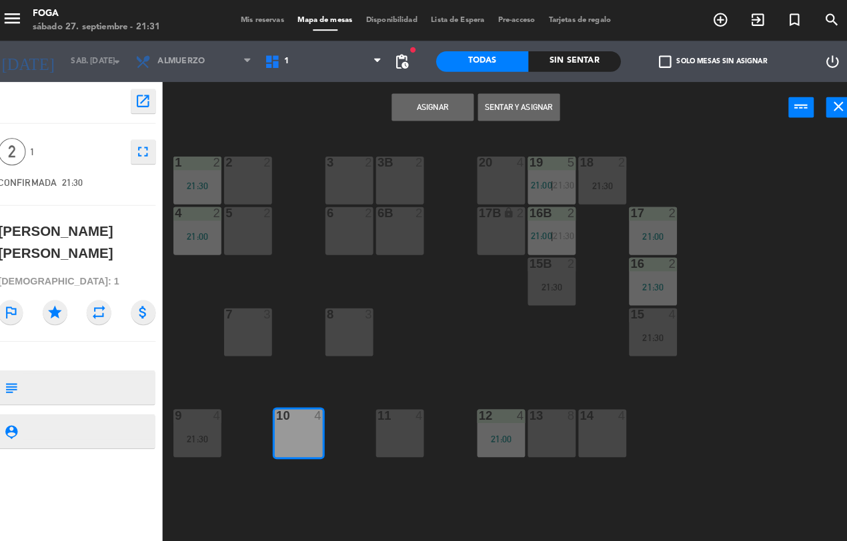
click at [513, 104] on button "Sentar y Asignar" at bounding box center [514, 104] width 80 height 27
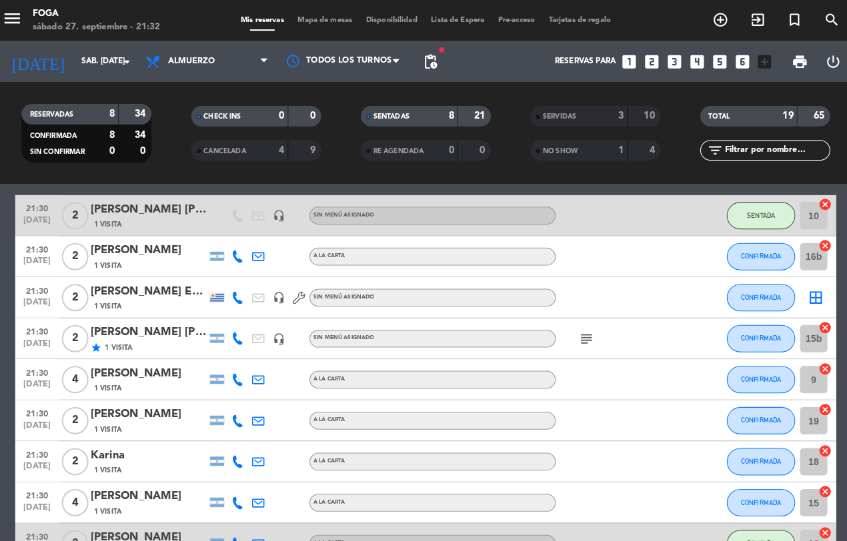
scroll to position [275, 0]
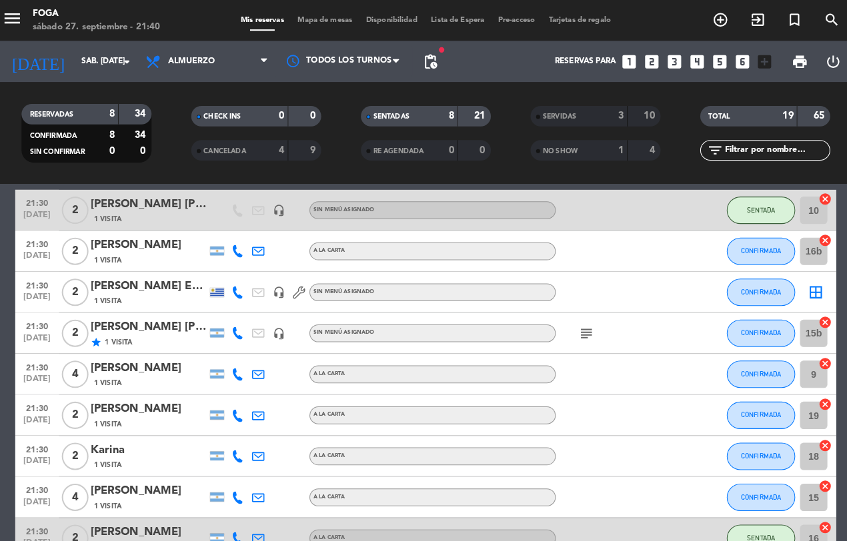
click at [806, 475] on icon "cancel" at bounding box center [812, 474] width 13 height 13
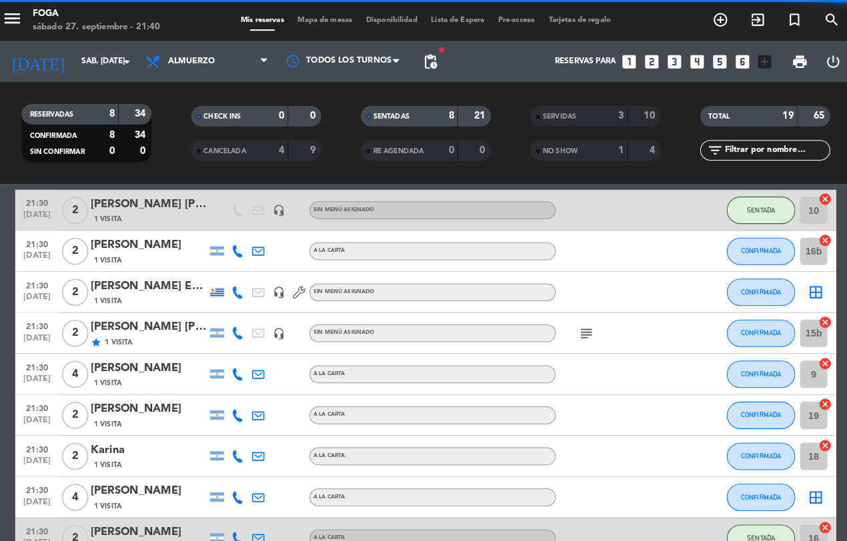
click at [804, 481] on icon "border_all" at bounding box center [803, 485] width 16 height 16
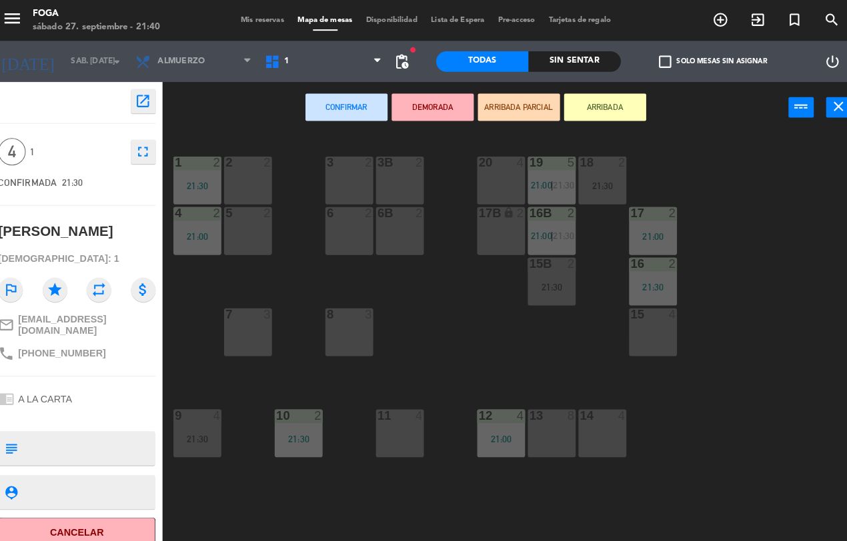
click at [553, 415] on div "13 8" at bounding box center [546, 422] width 47 height 47
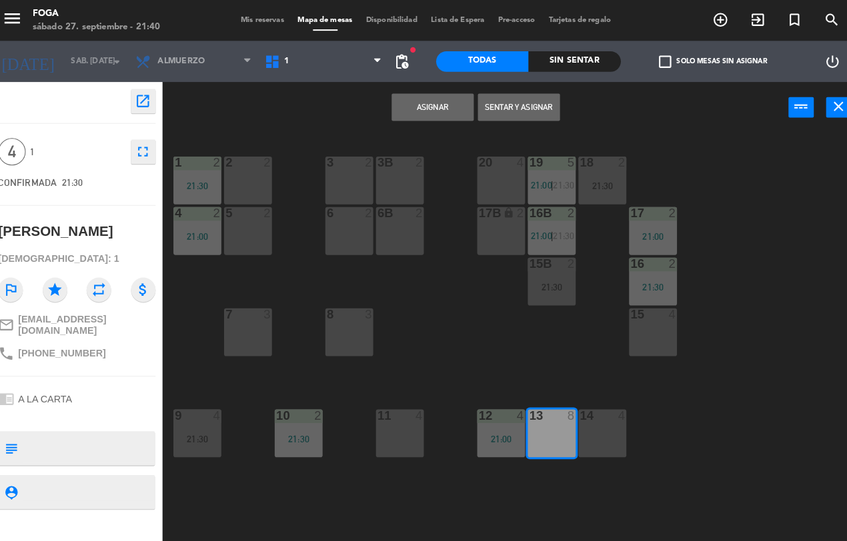
click at [512, 103] on button "Sentar y Asignar" at bounding box center [514, 104] width 80 height 27
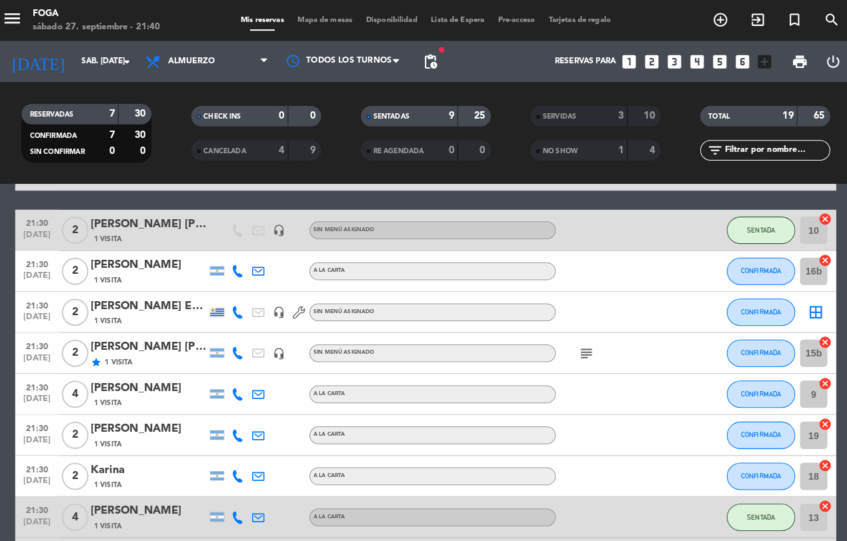
scroll to position [247, 0]
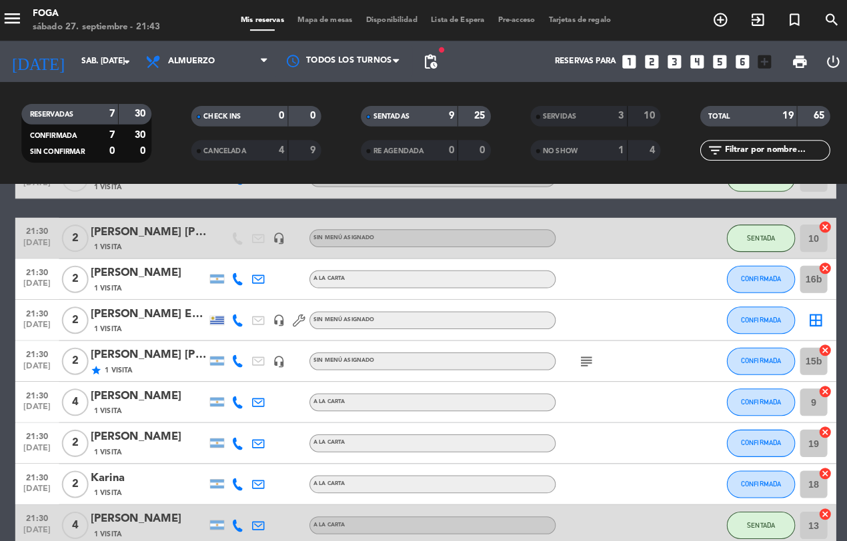
click at [812, 258] on icon "cancel" at bounding box center [812, 261] width 13 height 13
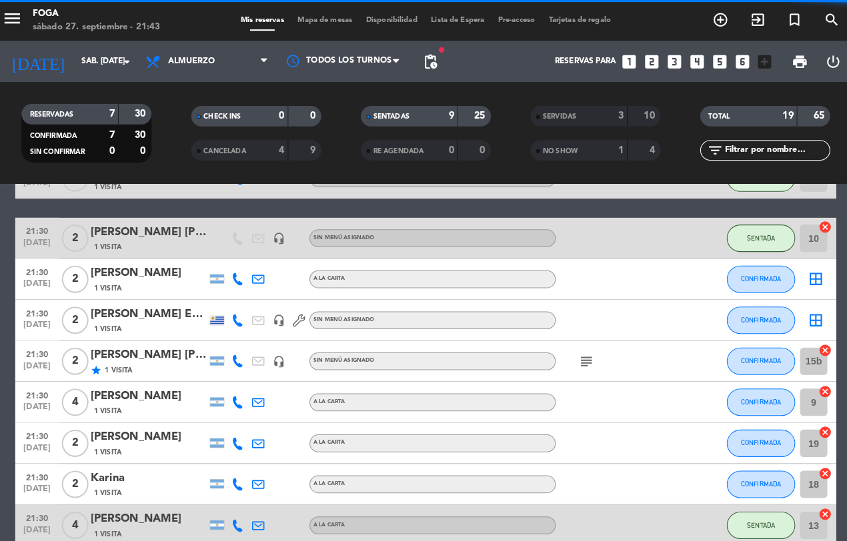
click at [805, 265] on icon "border_all" at bounding box center [803, 273] width 16 height 16
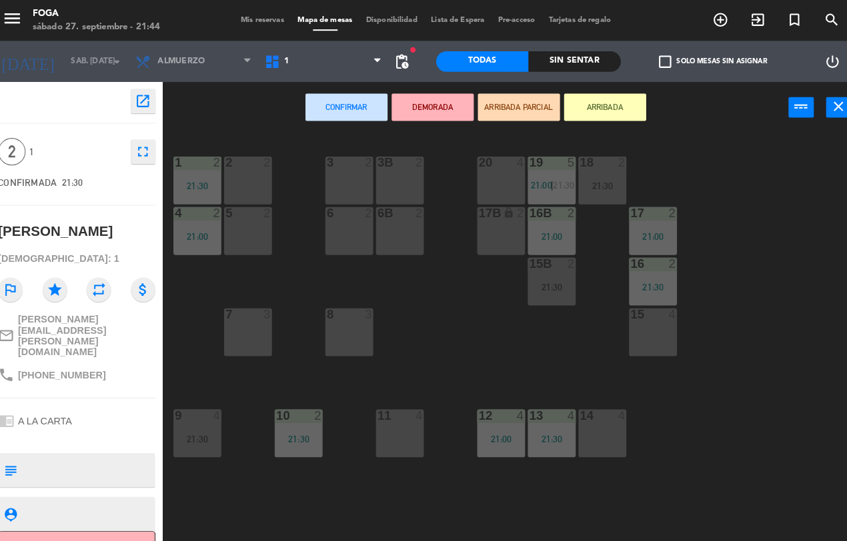
click at [250, 224] on div "5 2" at bounding box center [250, 225] width 47 height 47
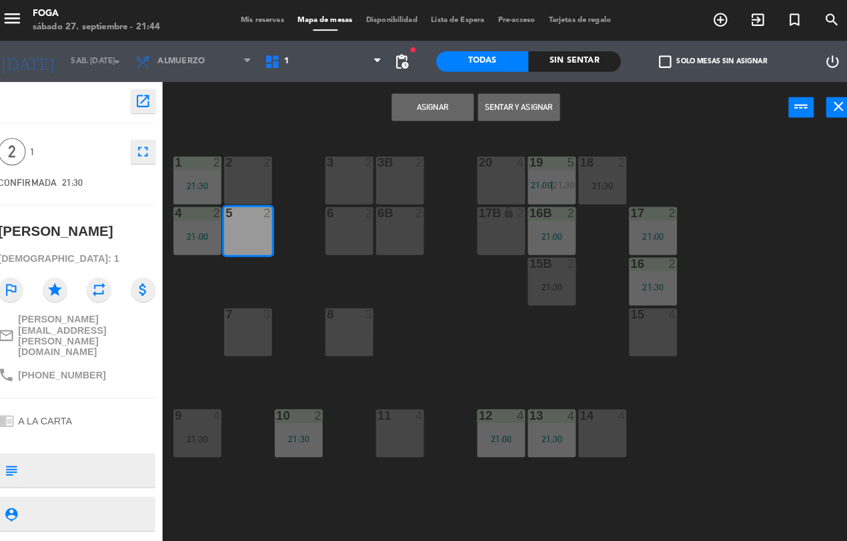
click at [518, 103] on button "Sentar y Asignar" at bounding box center [514, 104] width 80 height 27
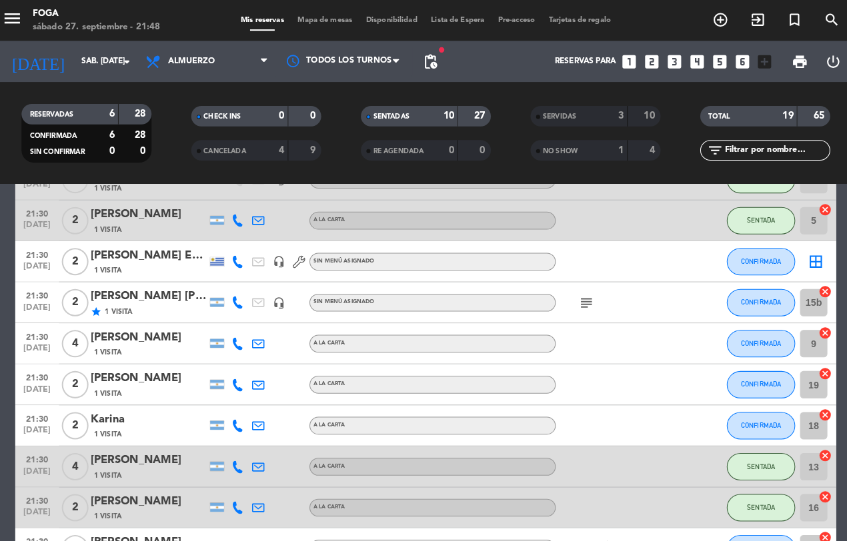
scroll to position [311, 0]
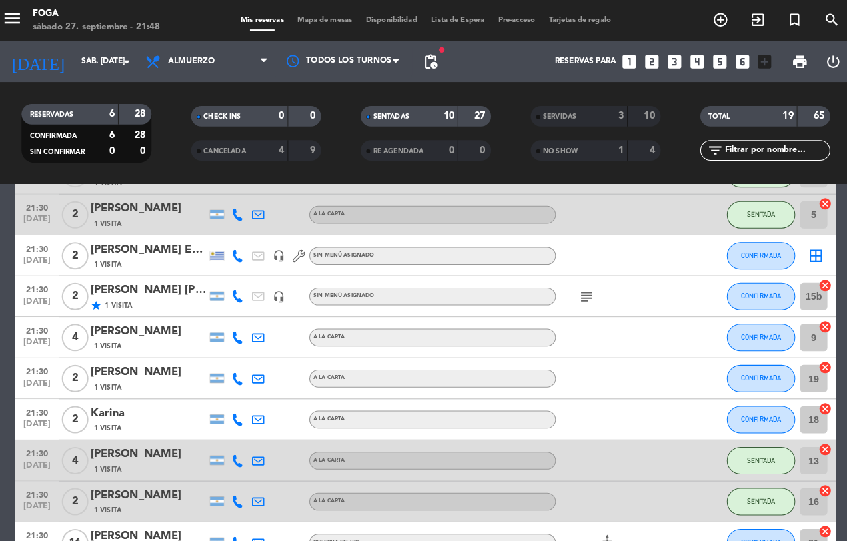
click at [815, 352] on icon "cancel" at bounding box center [812, 358] width 13 height 13
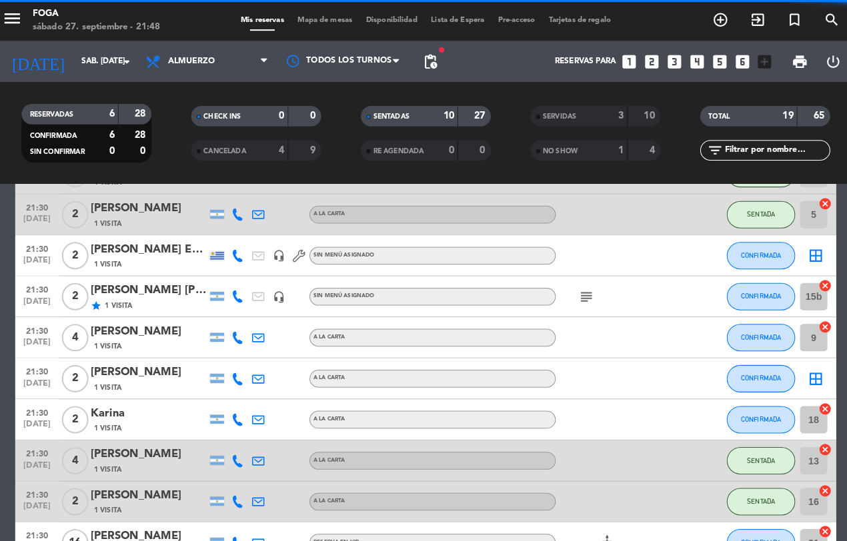
click at [803, 365] on icon "border_all" at bounding box center [803, 369] width 16 height 16
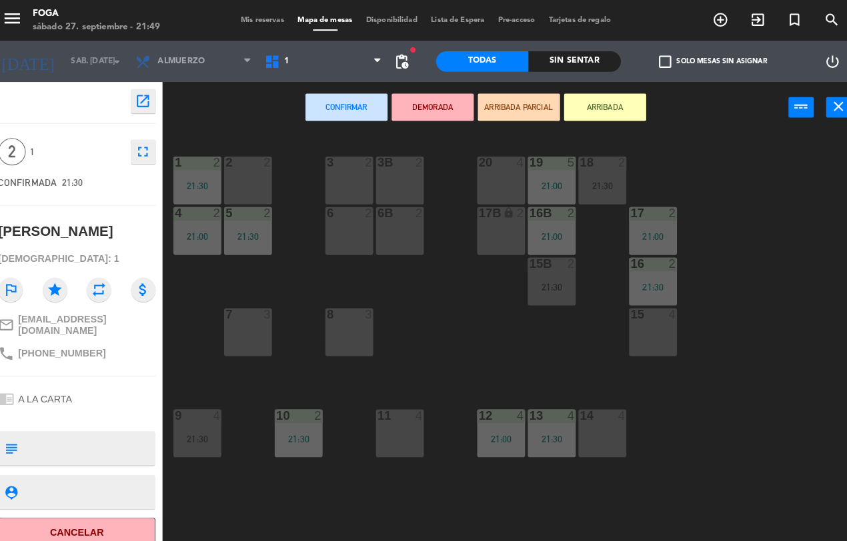
click at [337, 225] on div "6 2" at bounding box center [348, 225] width 47 height 47
click at [392, 221] on div "6b 2" at bounding box center [398, 225] width 47 height 47
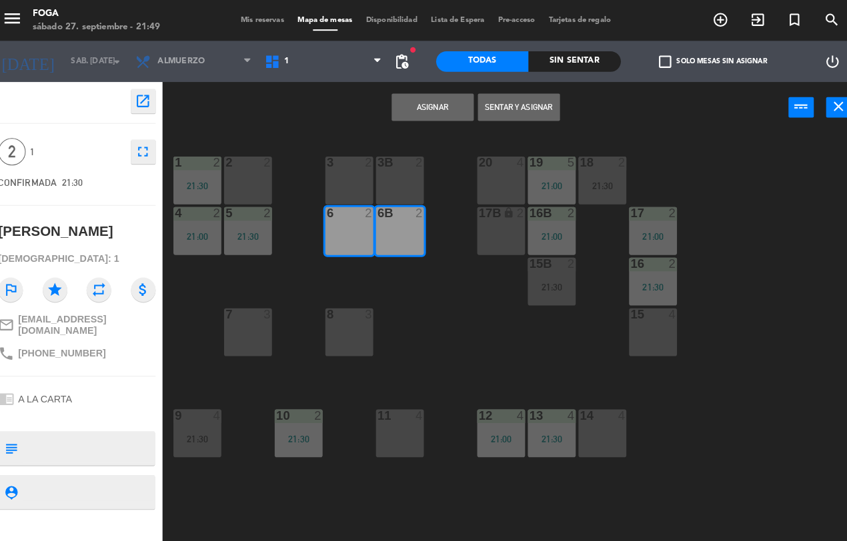
click at [505, 104] on button "Sentar y Asignar" at bounding box center [514, 104] width 80 height 27
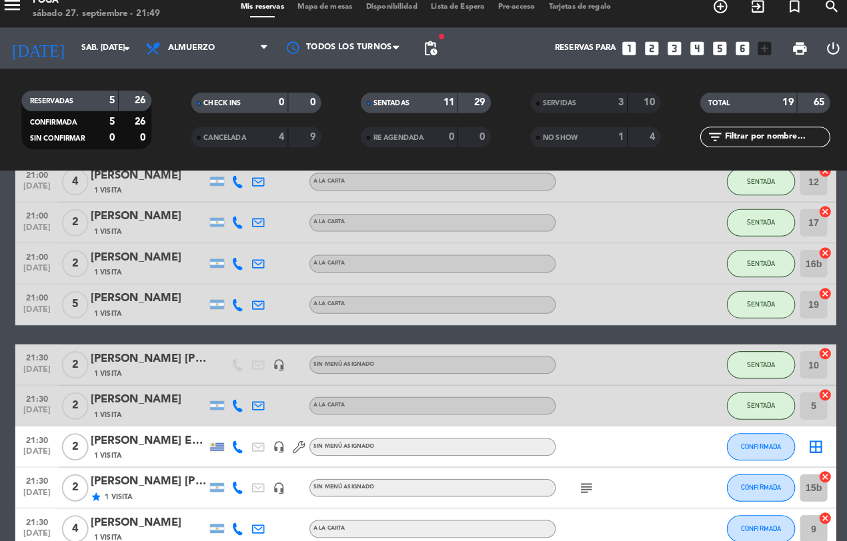
scroll to position [135, 0]
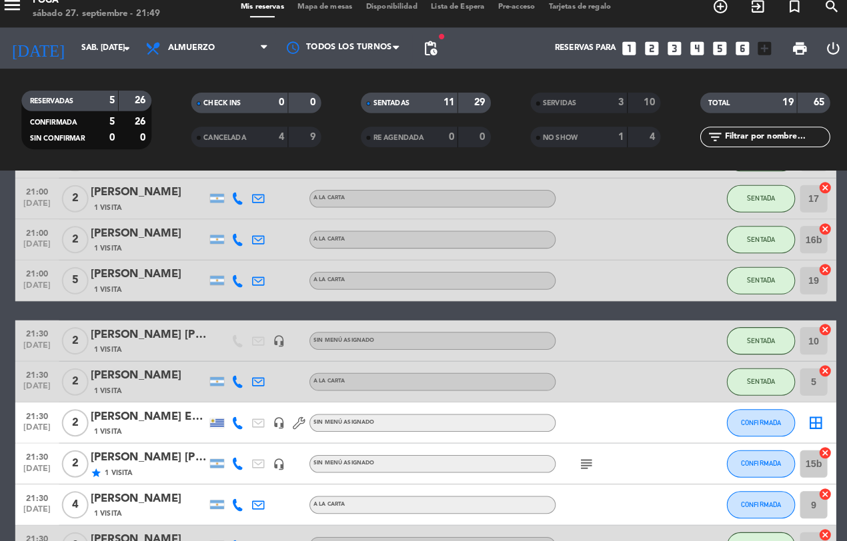
click at [804, 427] on icon "border_all" at bounding box center [803, 425] width 16 height 16
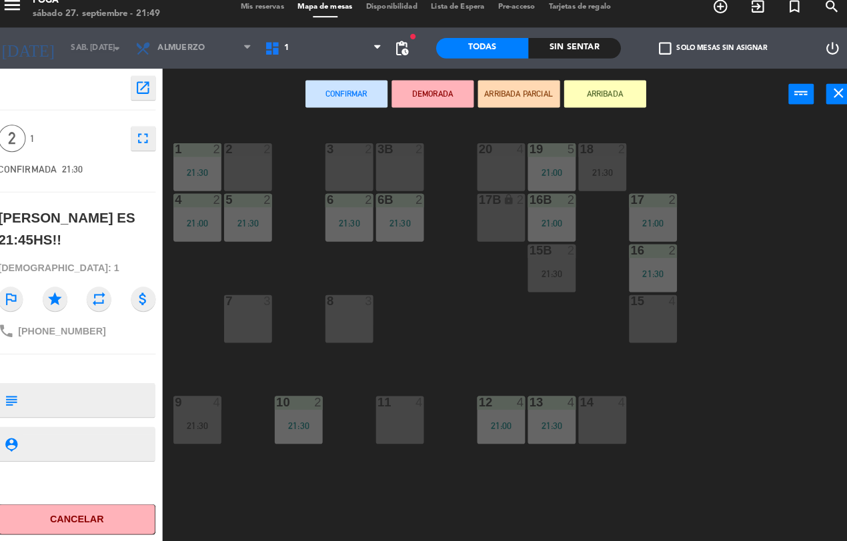
click at [393, 414] on div "11 4" at bounding box center [398, 422] width 47 height 47
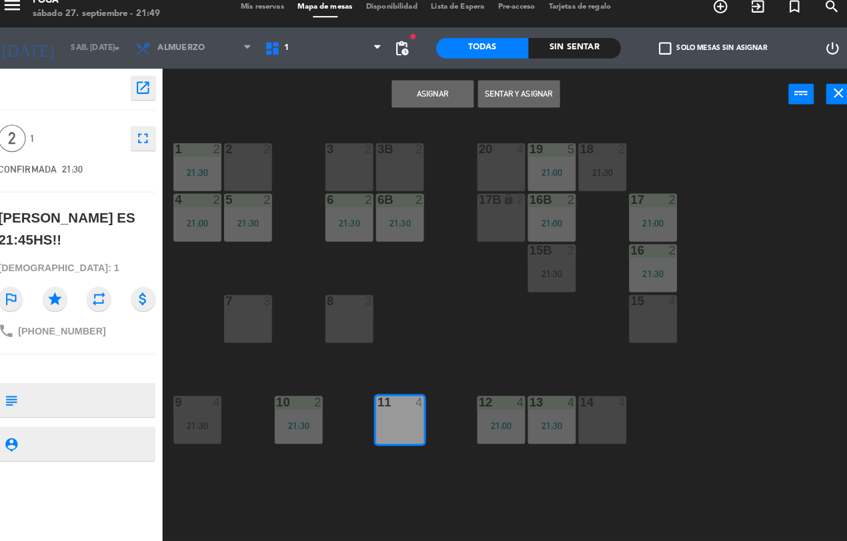
click at [511, 105] on button "Sentar y Asignar" at bounding box center [514, 104] width 80 height 27
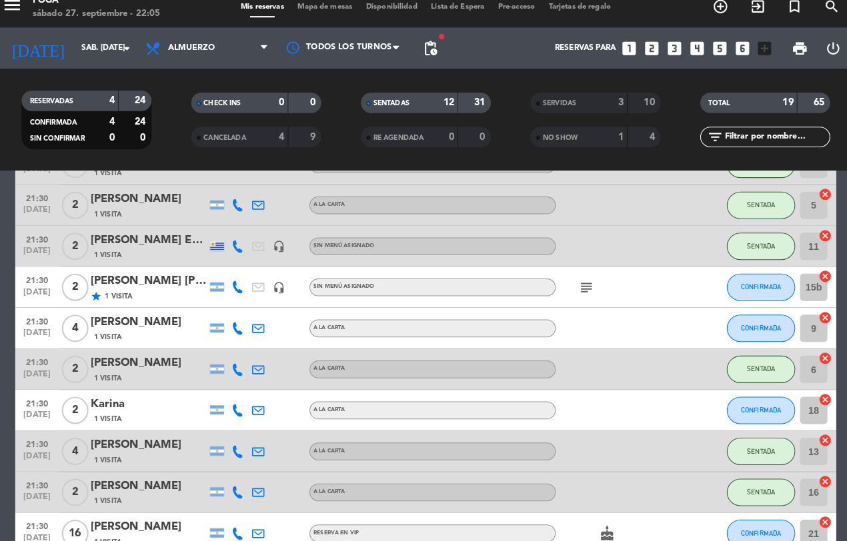
scroll to position [307, 0]
click at [812, 319] on icon "cancel" at bounding box center [812, 321] width 13 height 13
click at [806, 319] on icon "cancel" at bounding box center [812, 321] width 13 height 13
click at [802, 325] on icon "border_all" at bounding box center [803, 333] width 16 height 16
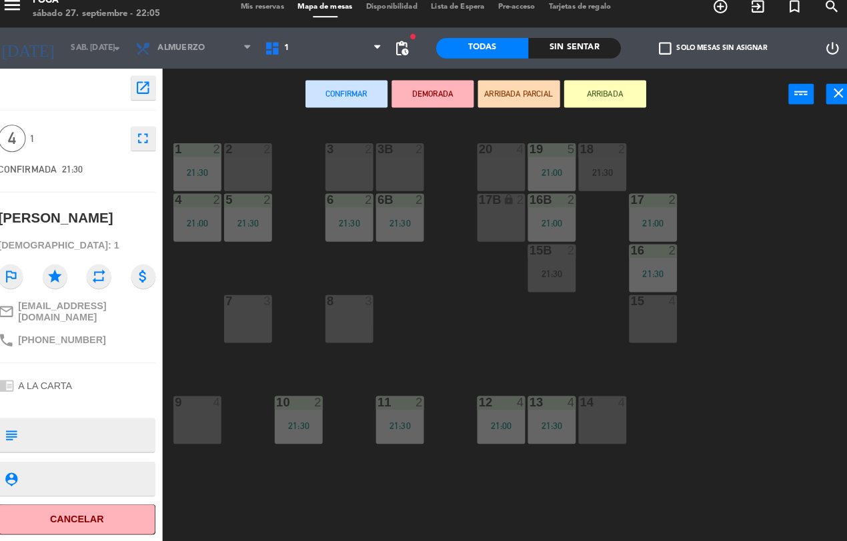
click at [644, 317] on div "15 4" at bounding box center [644, 324] width 47 height 47
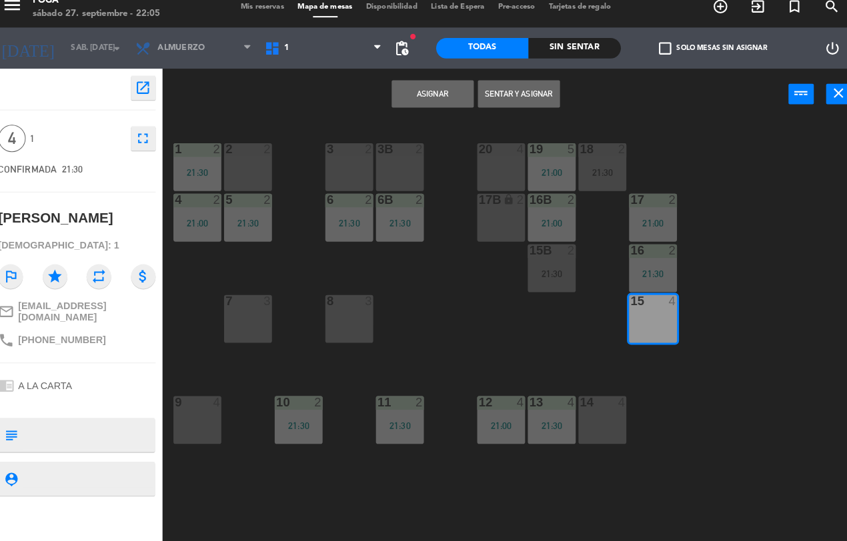
click at [514, 103] on button "Sentar y Asignar" at bounding box center [514, 104] width 80 height 27
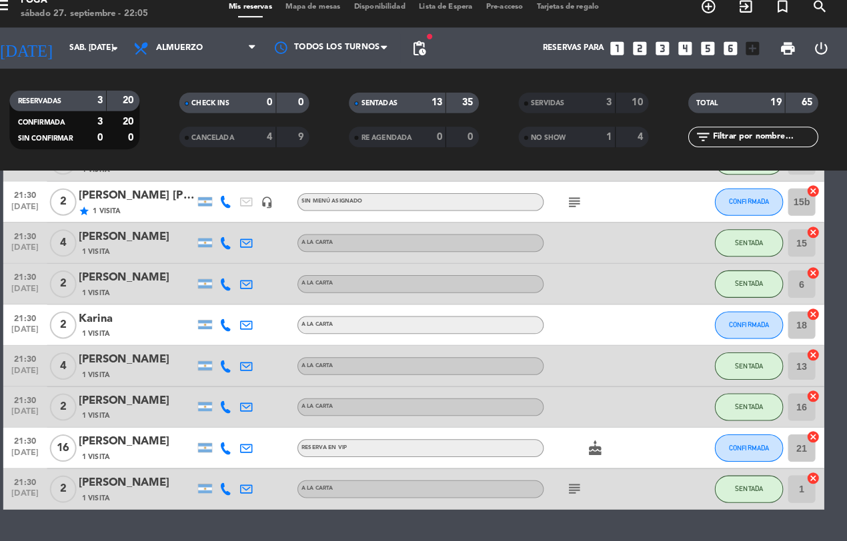
scroll to position [389, 0]
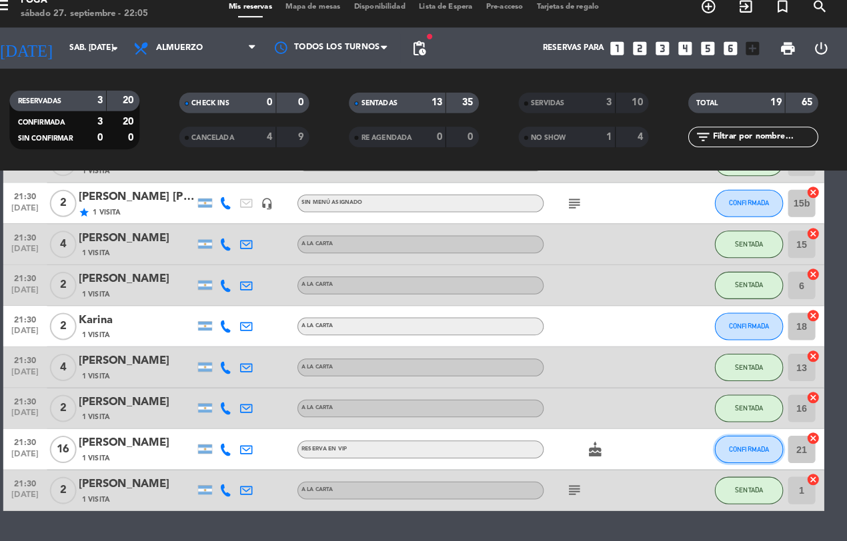
click at [741, 451] on span "CONFIRMADA" at bounding box center [750, 450] width 39 height 7
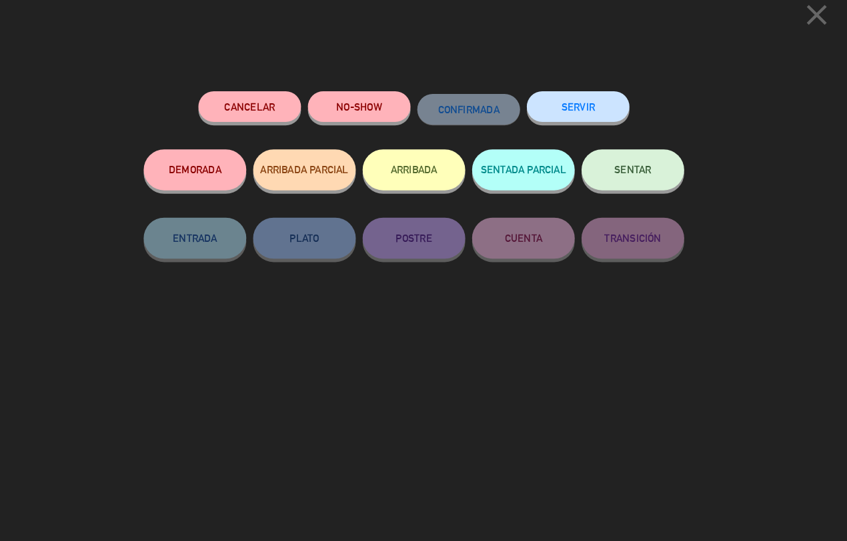
click at [627, 177] on span "SENTAR" at bounding box center [637, 178] width 36 height 11
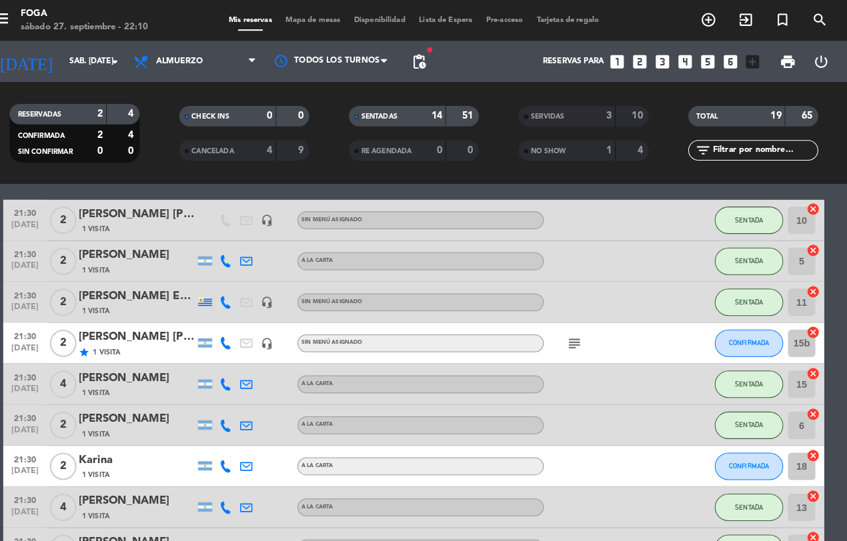
scroll to position [271, 0]
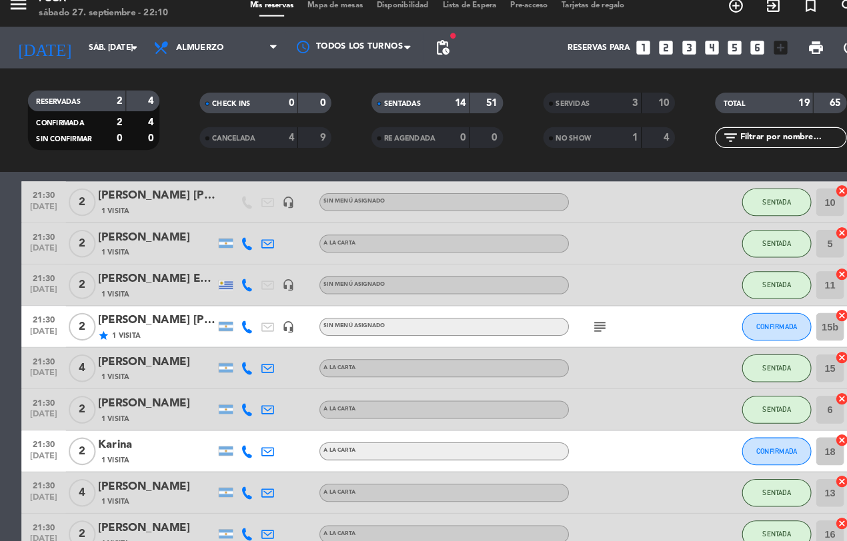
click at [314, 22] on span "Mapa de mesas" at bounding box center [325, 19] width 67 height 7
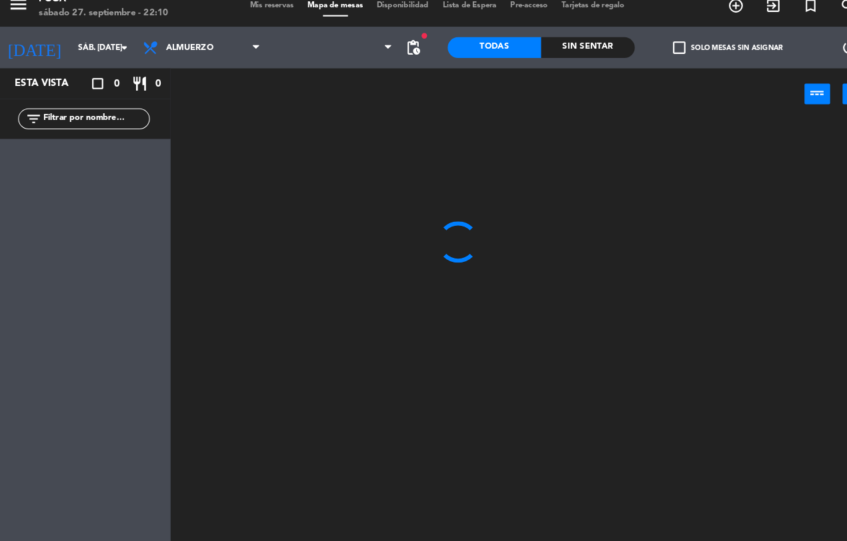
click at [253, 19] on span "Mis reservas" at bounding box center [264, 19] width 55 height 7
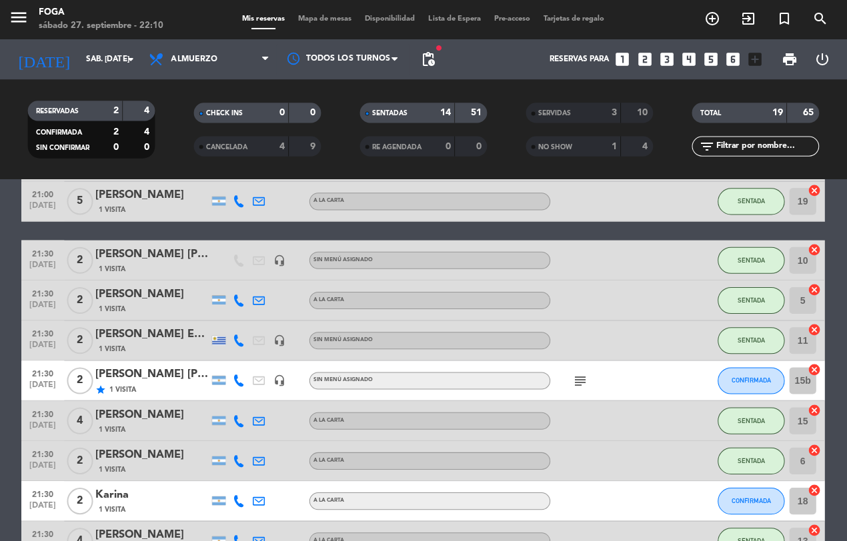
scroll to position [425, 0]
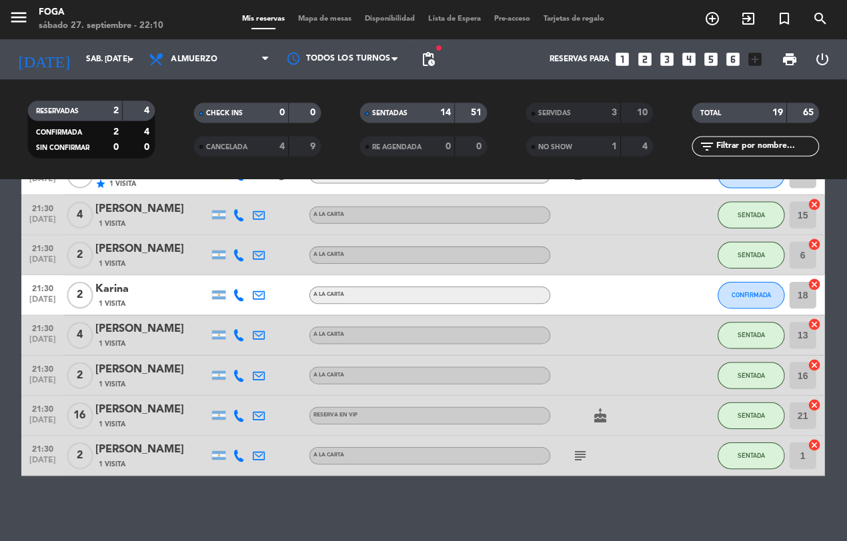
click at [745, 25] on icon "exit_to_app" at bounding box center [747, 19] width 16 height 16
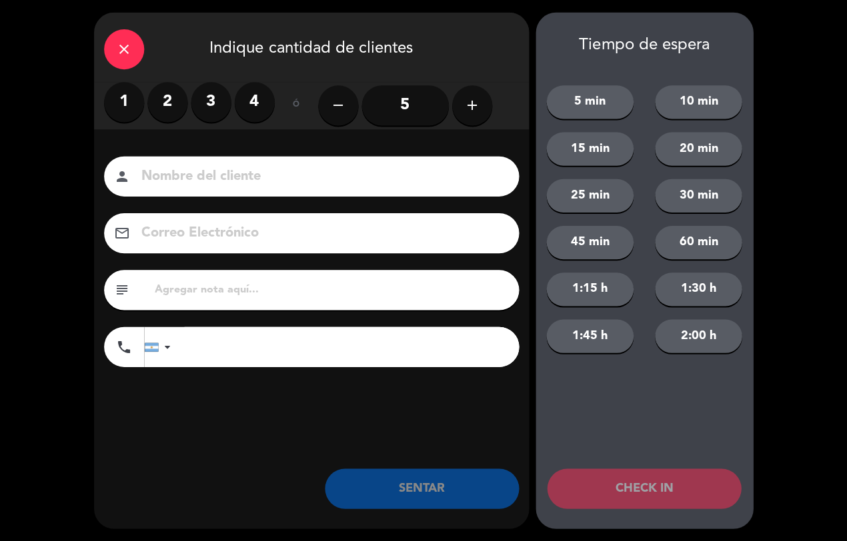
click at [253, 95] on label "4" at bounding box center [255, 103] width 40 height 40
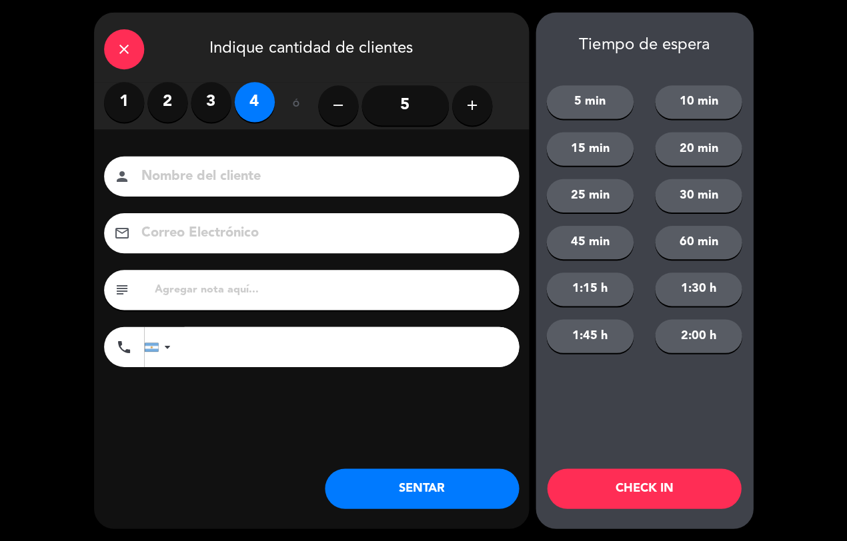
click at [241, 170] on input at bounding box center [321, 176] width 360 height 23
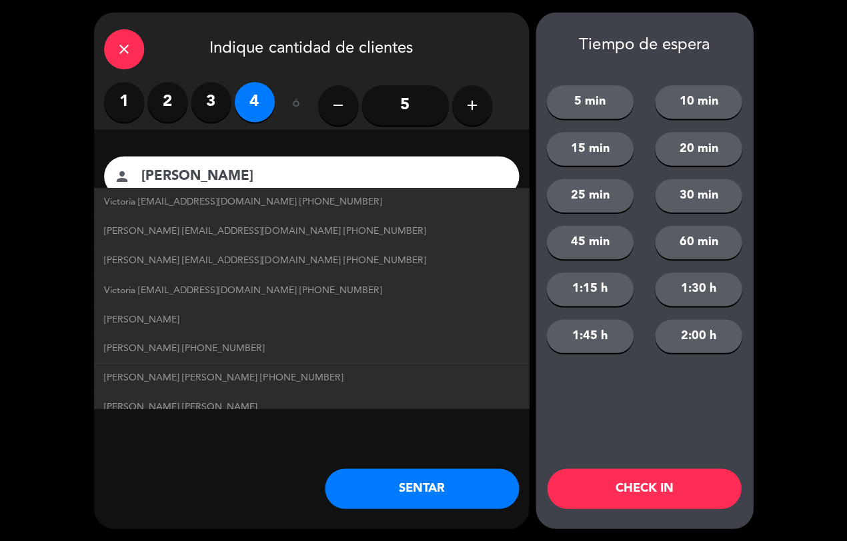
type input "[PERSON_NAME]"
click at [422, 485] on button "SENTAR" at bounding box center [421, 488] width 193 height 40
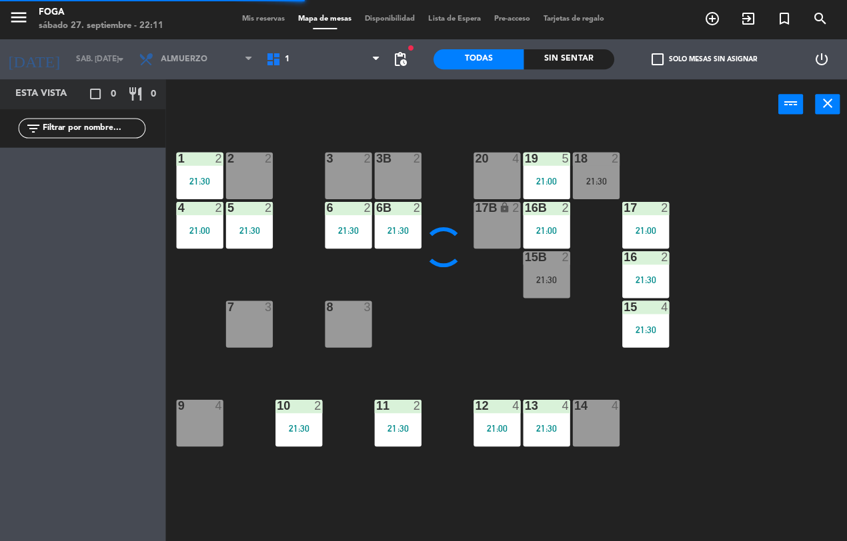
click at [574, 163] on div "18" at bounding box center [573, 159] width 1 height 12
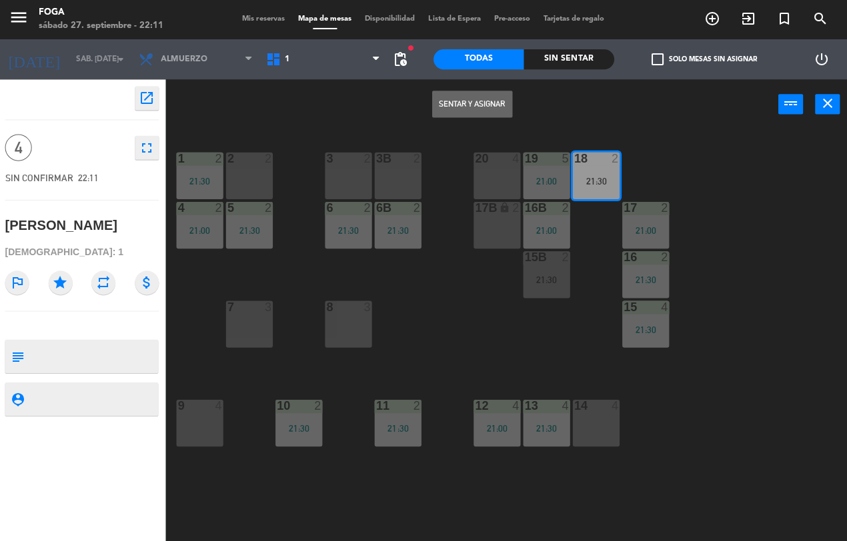
click at [473, 102] on button "Sentar y Asignar" at bounding box center [472, 104] width 80 height 27
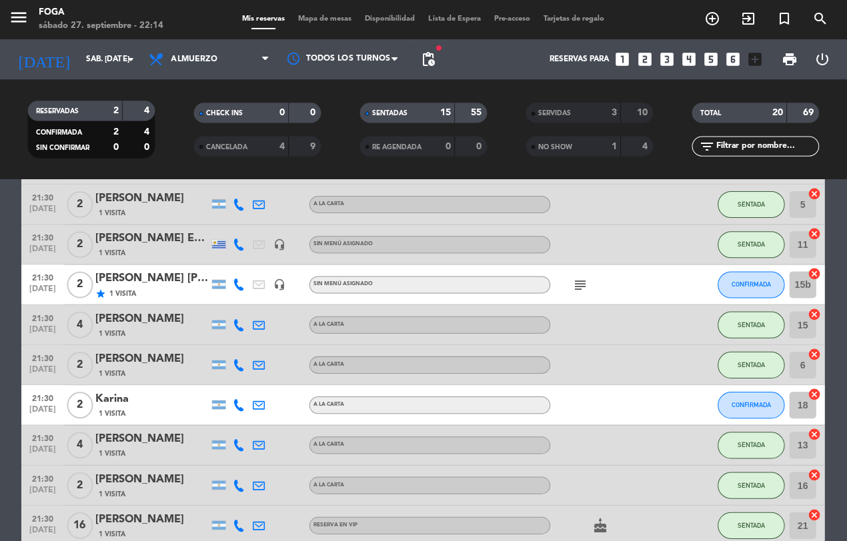
scroll to position [317, 0]
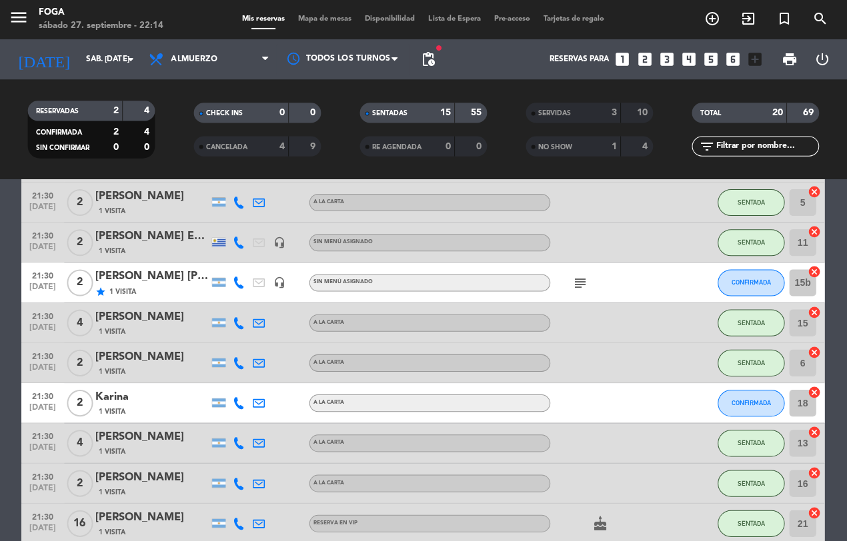
click at [130, 287] on span "1 Visita" at bounding box center [124, 291] width 27 height 11
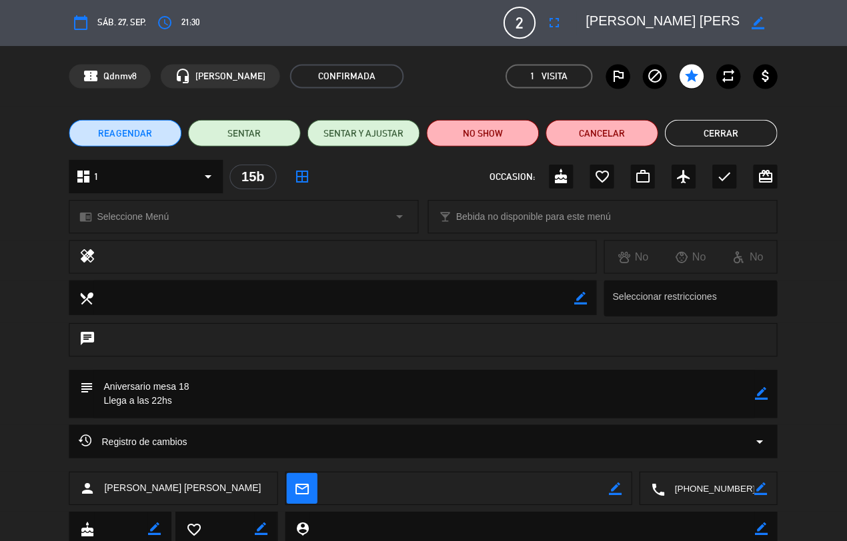
click at [708, 131] on button "Cerrar" at bounding box center [720, 133] width 112 height 27
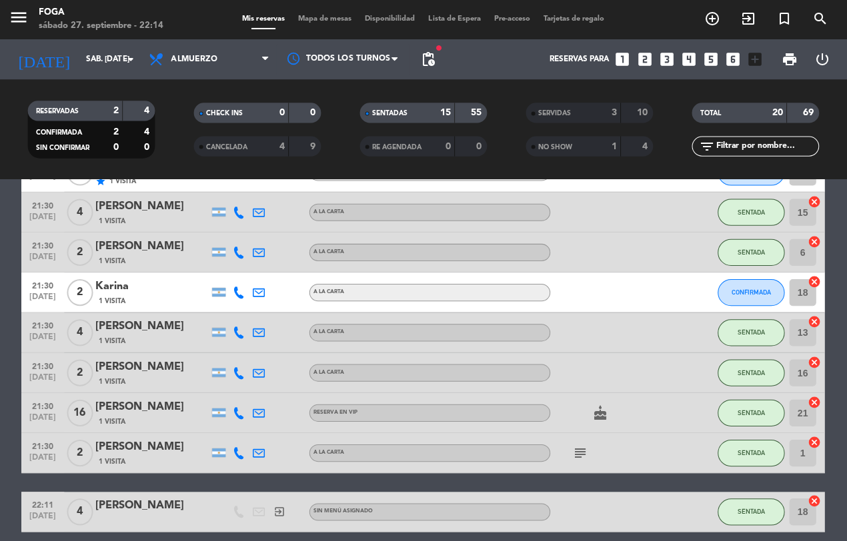
scroll to position [434, 0]
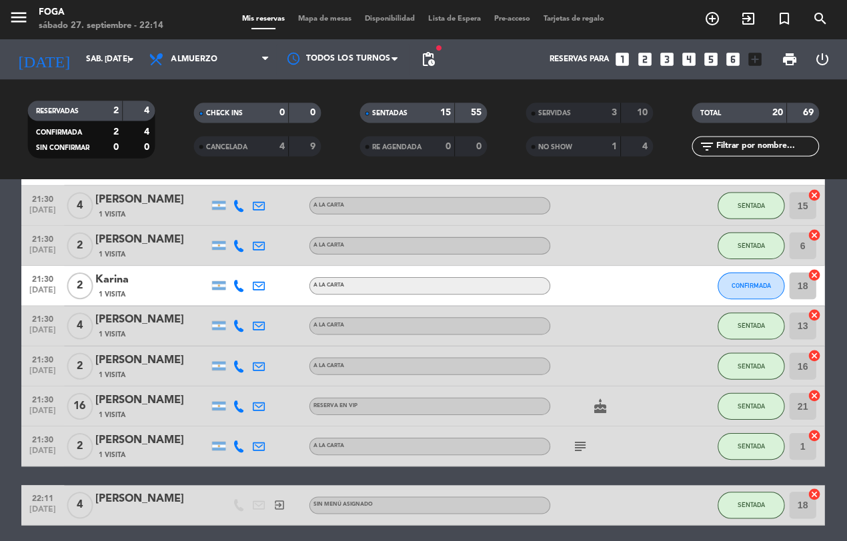
click at [743, 21] on icon "exit_to_app" at bounding box center [747, 19] width 16 height 16
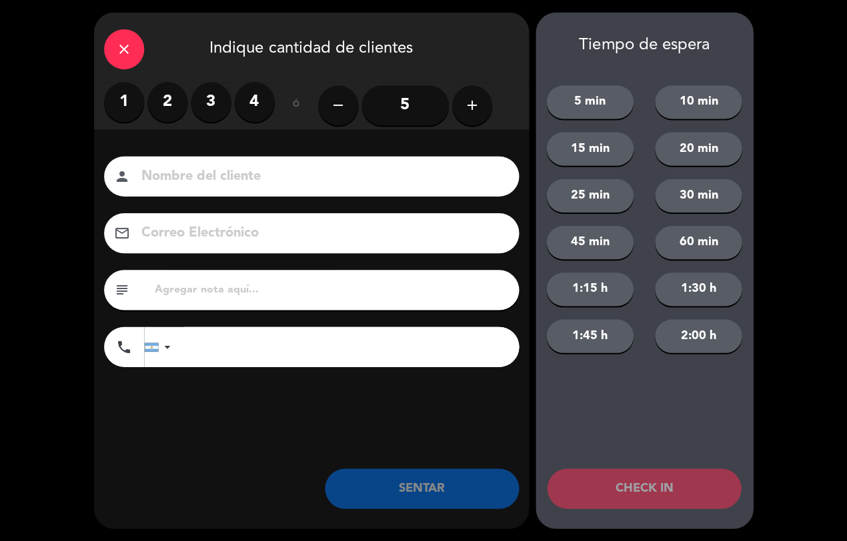
click at [152, 111] on label "2" at bounding box center [169, 103] width 40 height 40
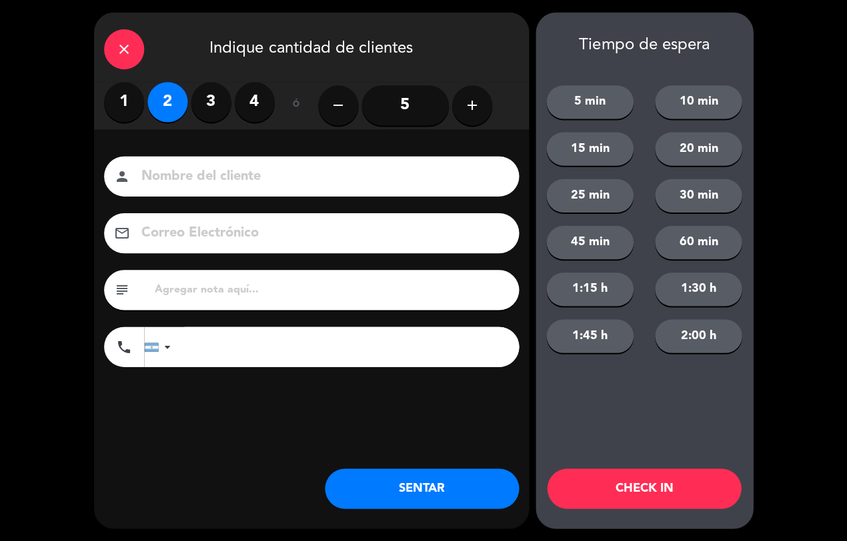
click at [214, 175] on input at bounding box center [321, 176] width 360 height 23
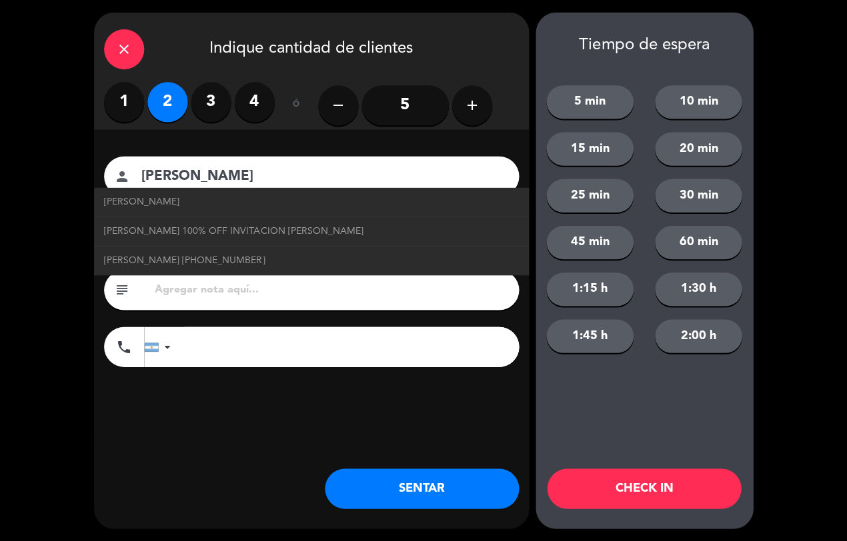
type input "[PERSON_NAME]"
click at [802, 281] on div "close Indique cantidad de clientes 1 2 3 4 ó remove 5 add Nombre del cliente pe…" at bounding box center [423, 270] width 847 height 541
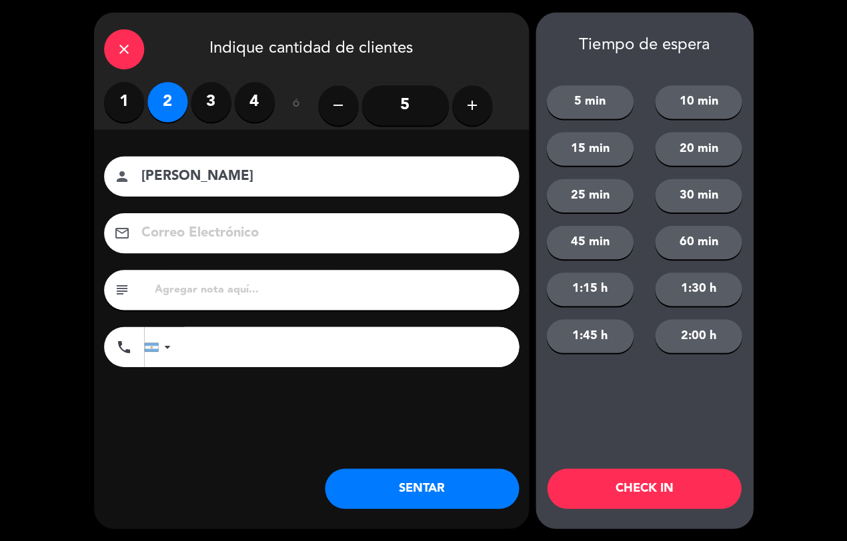
click at [439, 498] on button "SENTAR" at bounding box center [421, 488] width 193 height 40
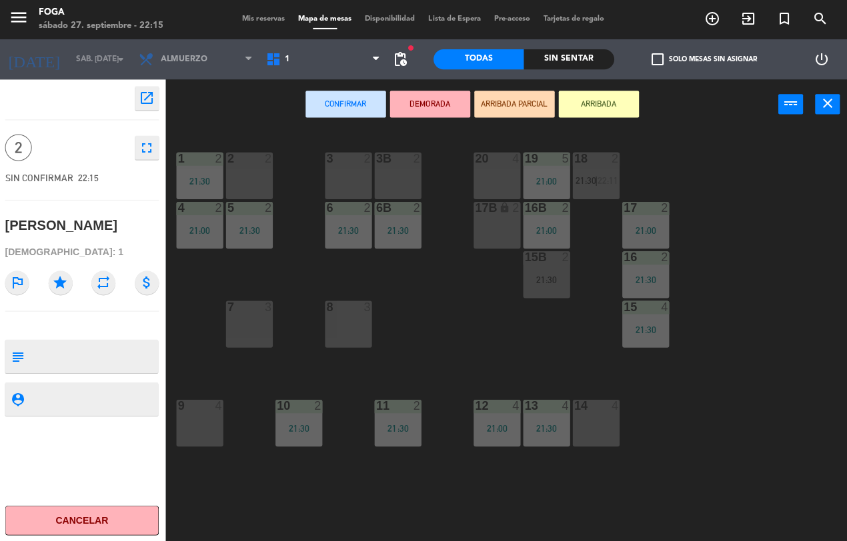
click at [605, 431] on div "14 4" at bounding box center [595, 422] width 47 height 47
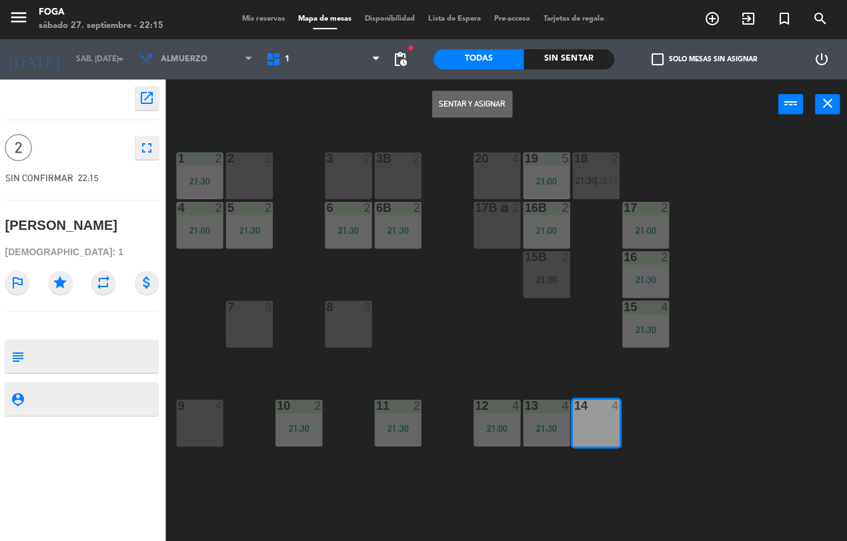
click at [482, 99] on button "Sentar y Asignar" at bounding box center [472, 104] width 80 height 27
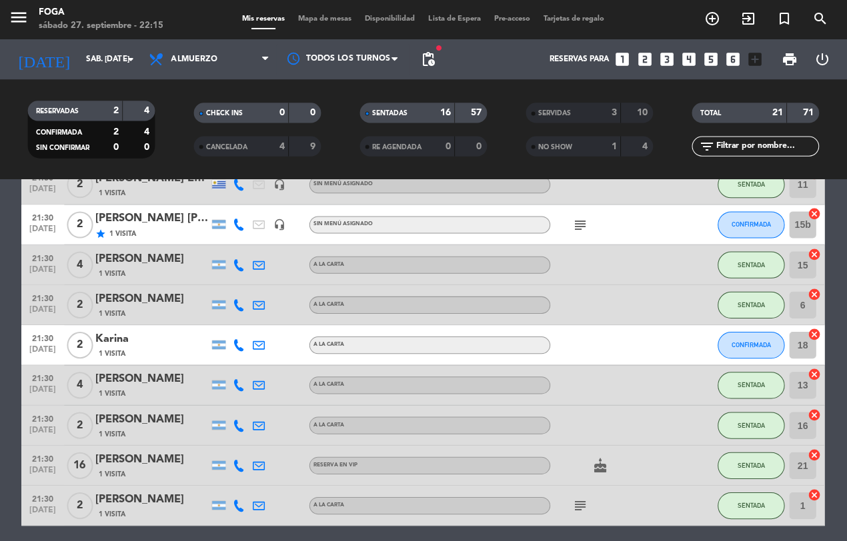
scroll to position [379, 0]
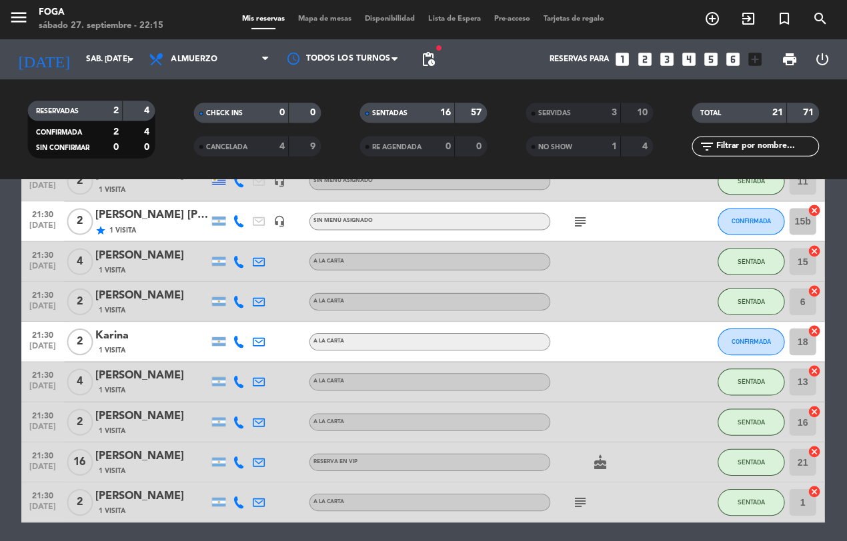
click at [179, 337] on div "Karina" at bounding box center [153, 335] width 113 height 17
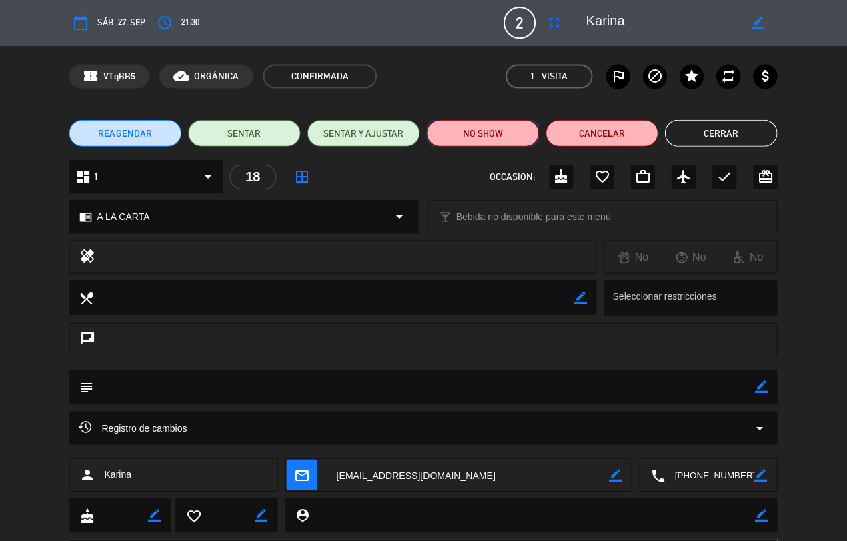
click at [488, 129] on button "NO SHOW" at bounding box center [483, 133] width 112 height 27
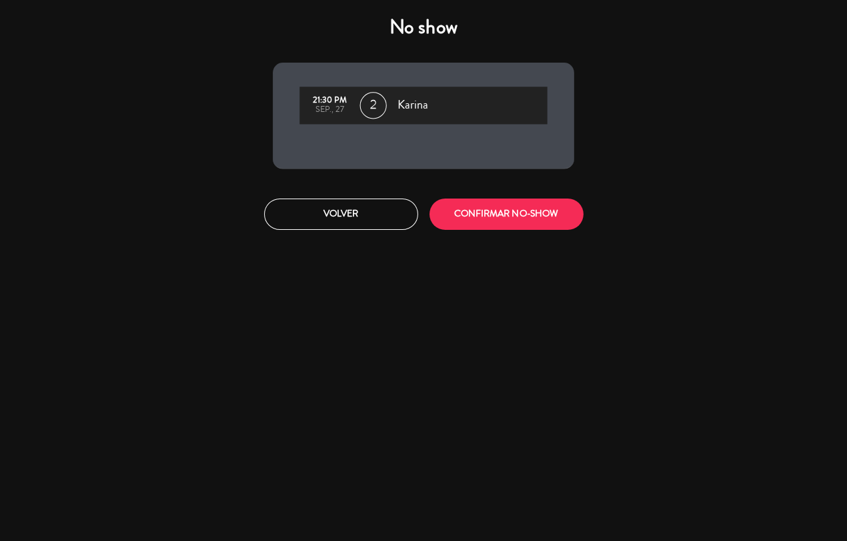
click at [503, 205] on button "CONFIRMAR NO-SHOW" at bounding box center [505, 214] width 153 height 31
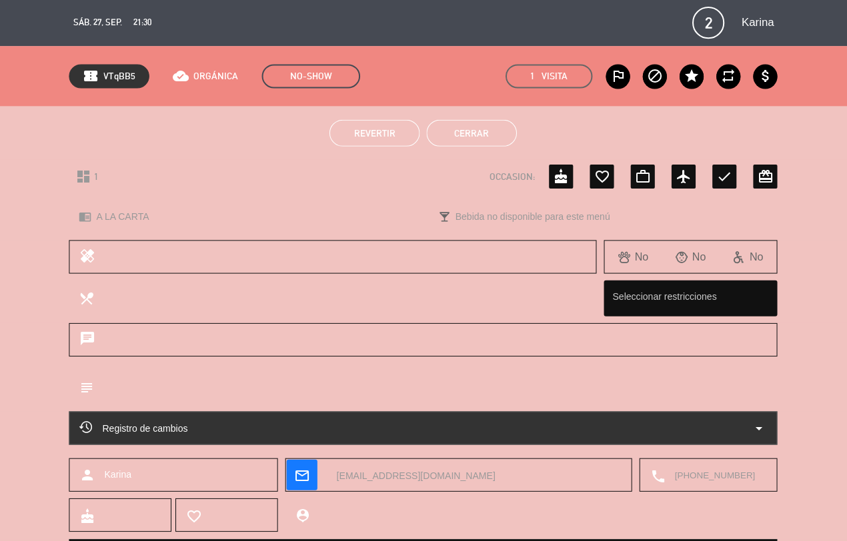
click at [473, 133] on button "Cerrar" at bounding box center [472, 133] width 90 height 27
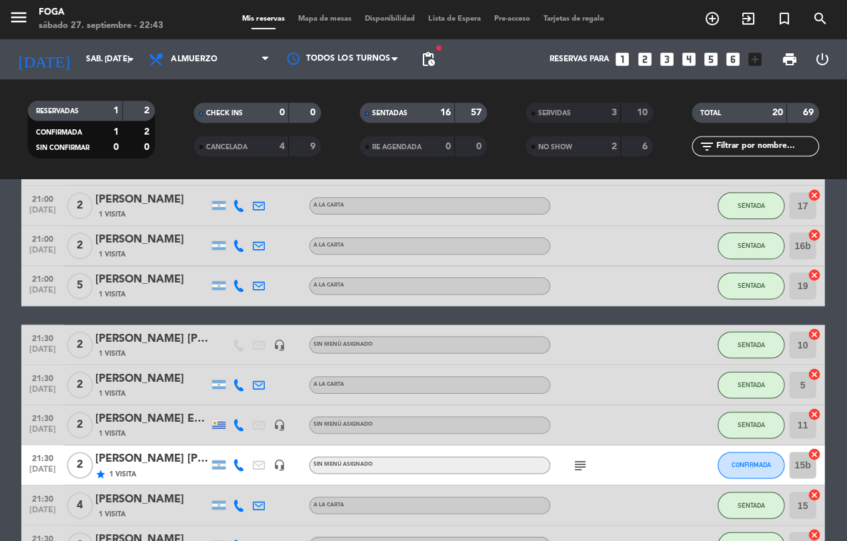
scroll to position [128, 0]
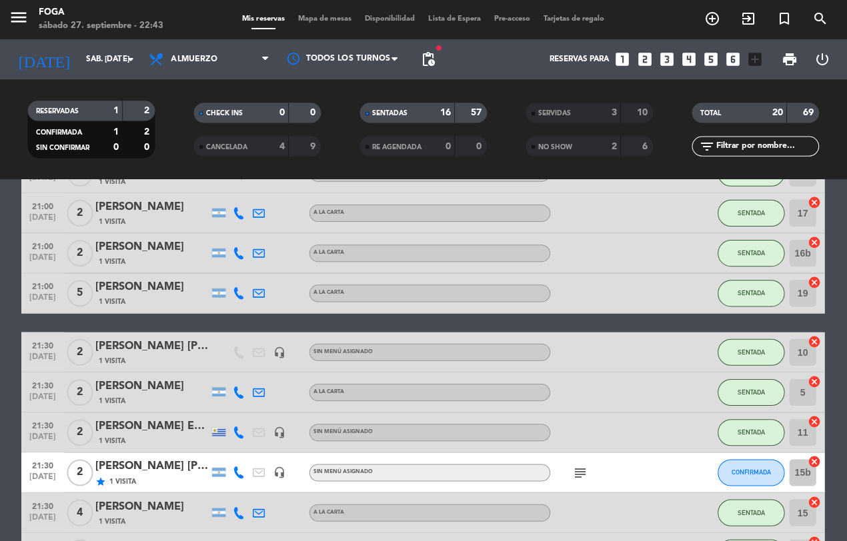
click at [564, 144] on span "NO SHOW" at bounding box center [554, 147] width 34 height 7
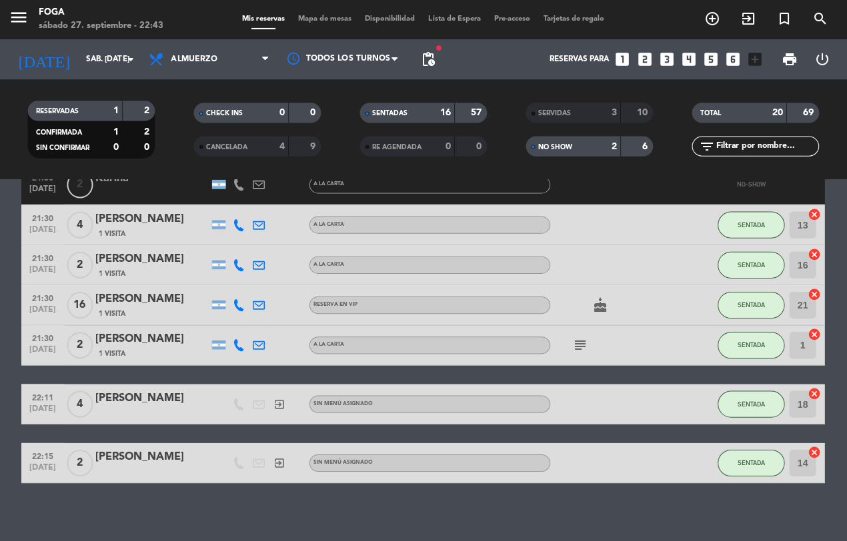
scroll to position [582, 0]
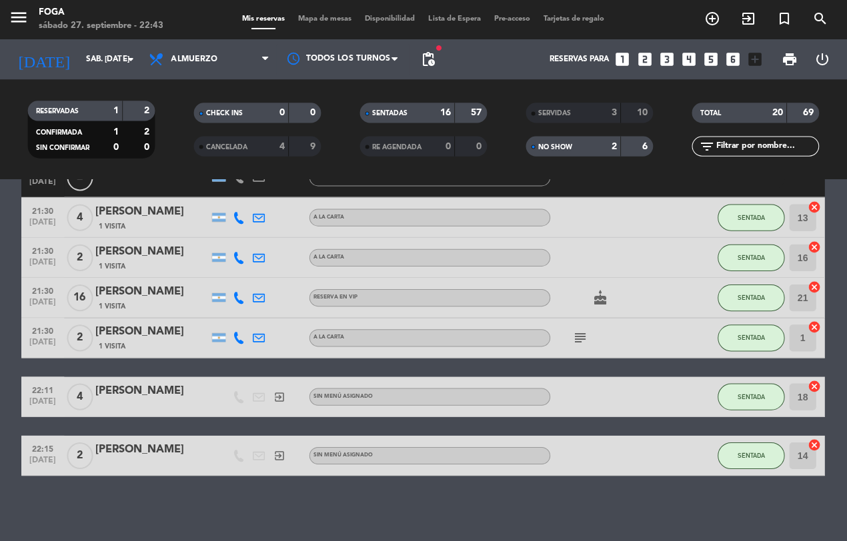
click at [112, 518] on div "No hay notas para este servicio. Haz clic para agregar una 21:00 [DATE] 2 [PERS…" at bounding box center [423, 360] width 847 height 361
click at [663, 61] on icon "looks_3" at bounding box center [665, 59] width 17 height 17
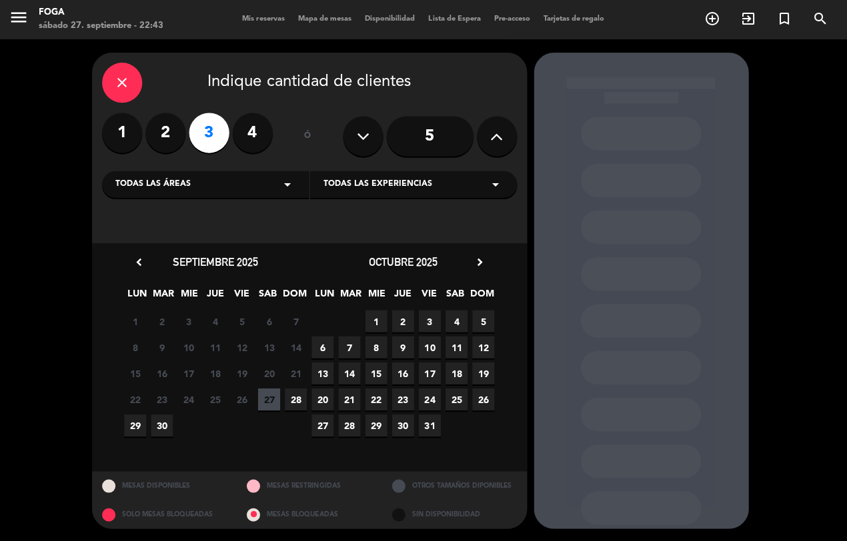
click at [125, 91] on icon "close" at bounding box center [123, 83] width 16 height 16
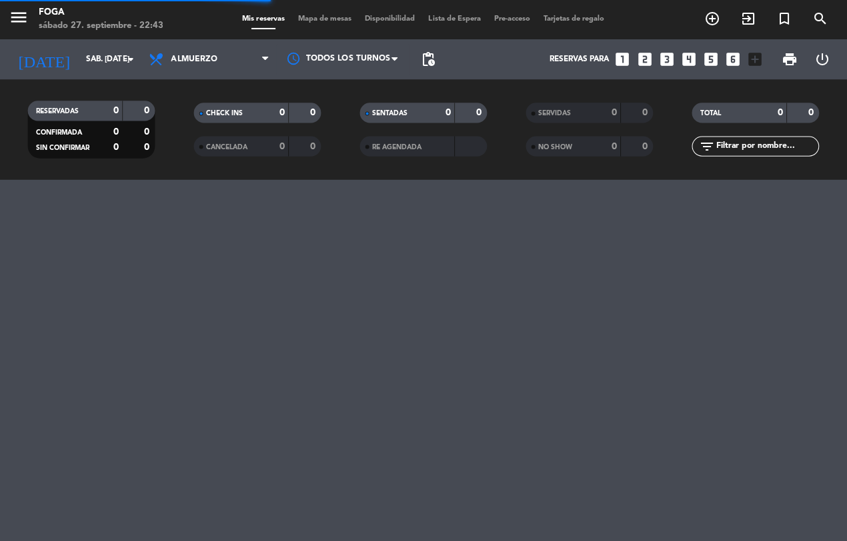
click at [749, 13] on icon "exit_to_app" at bounding box center [747, 19] width 16 height 16
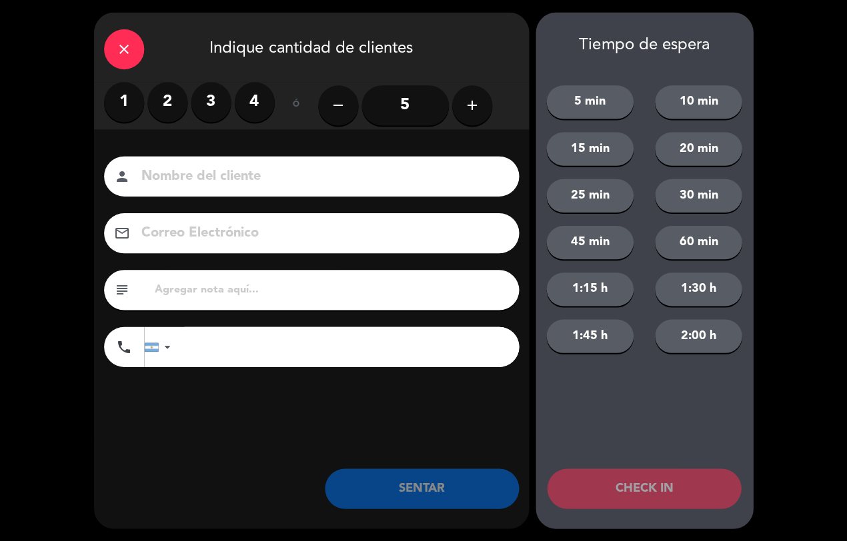
click at [213, 91] on label "3" at bounding box center [212, 103] width 40 height 40
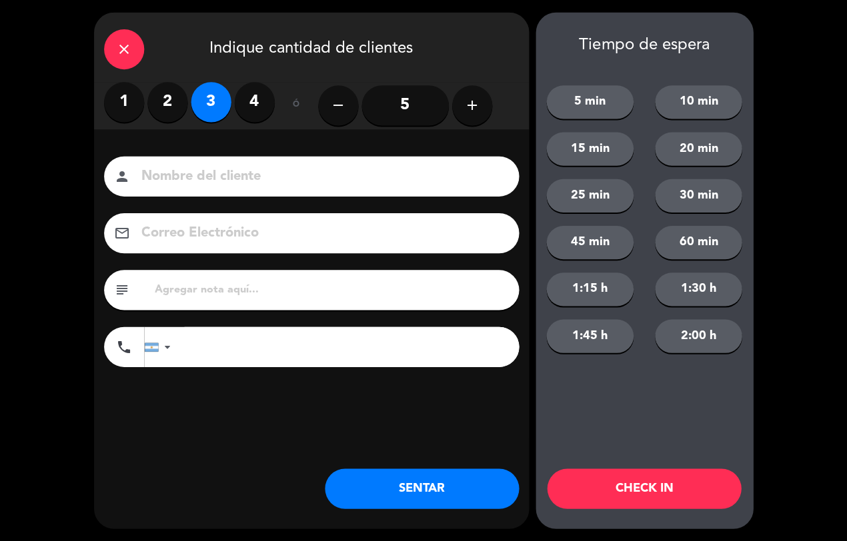
click at [215, 170] on input at bounding box center [321, 176] width 360 height 23
type input "O"
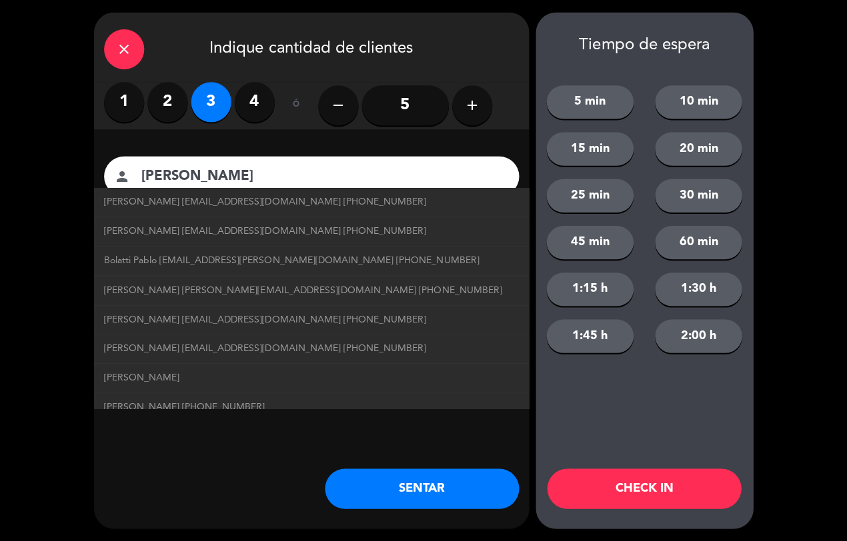
type input "[PERSON_NAME]"
click at [431, 474] on button "SENTAR" at bounding box center [421, 488] width 193 height 40
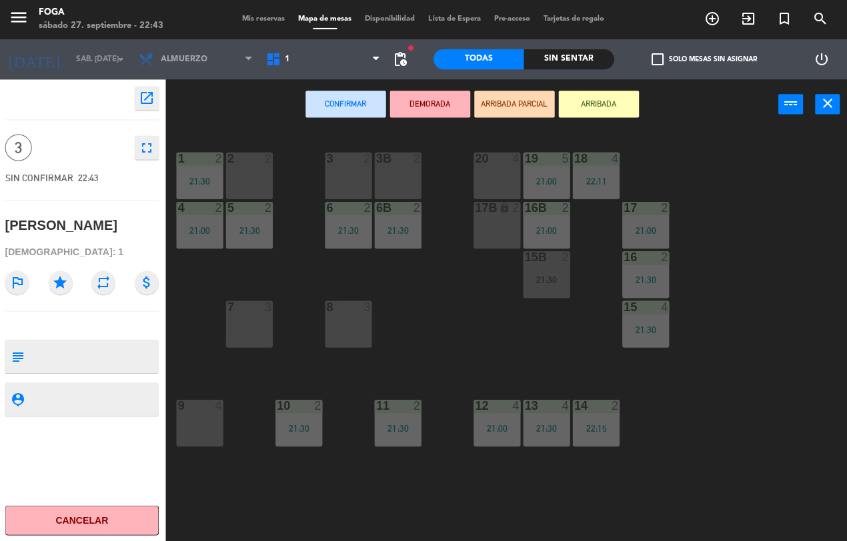
click at [207, 418] on div "9 4" at bounding box center [200, 422] width 47 height 47
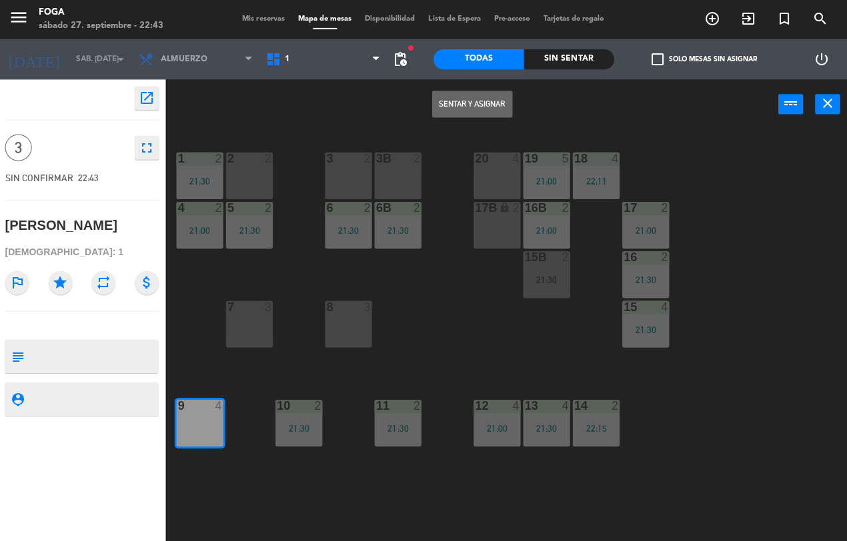
click at [485, 95] on button "Sentar y Asignar" at bounding box center [472, 104] width 80 height 27
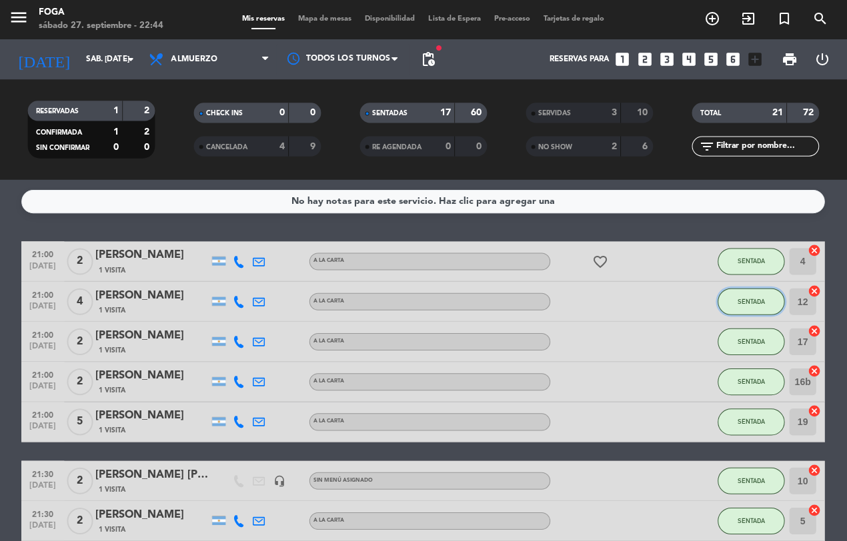
click at [737, 297] on span "SENTADA" at bounding box center [750, 300] width 27 height 7
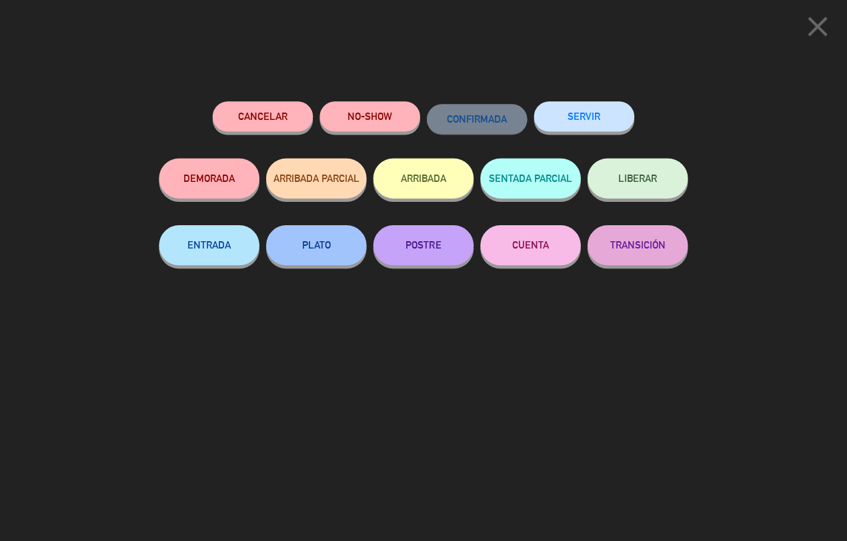
click at [575, 121] on button "SERVIR" at bounding box center [583, 117] width 100 height 30
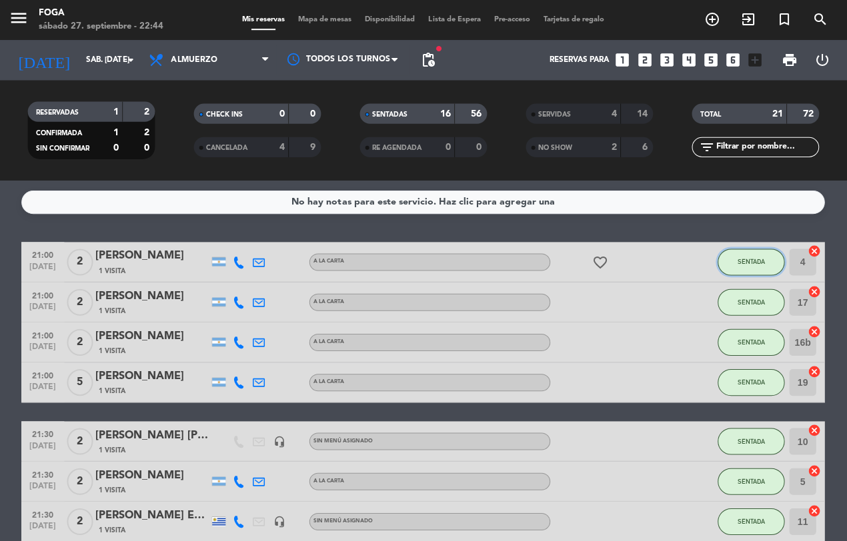
click at [742, 258] on span "SENTADA" at bounding box center [750, 260] width 27 height 7
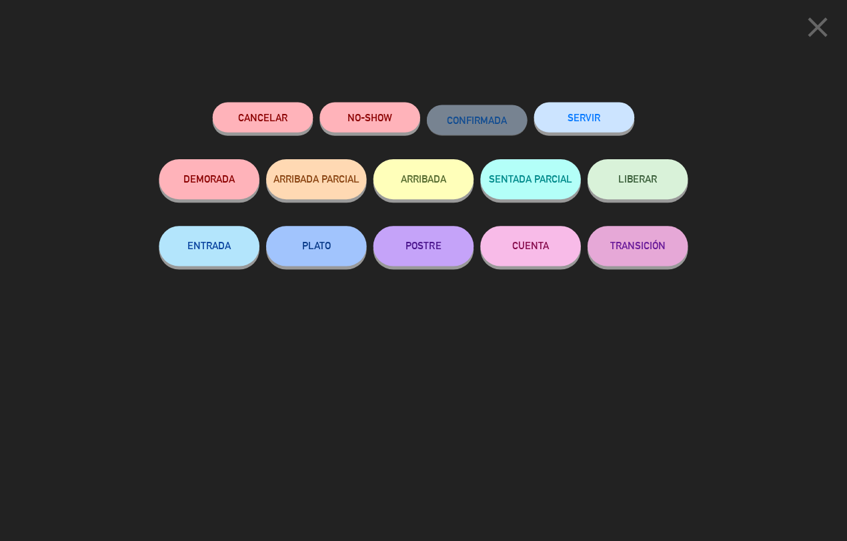
click at [584, 120] on button "SERVIR" at bounding box center [583, 117] width 100 height 30
